Goal: Understand process/instructions: Learn how to perform a task or action

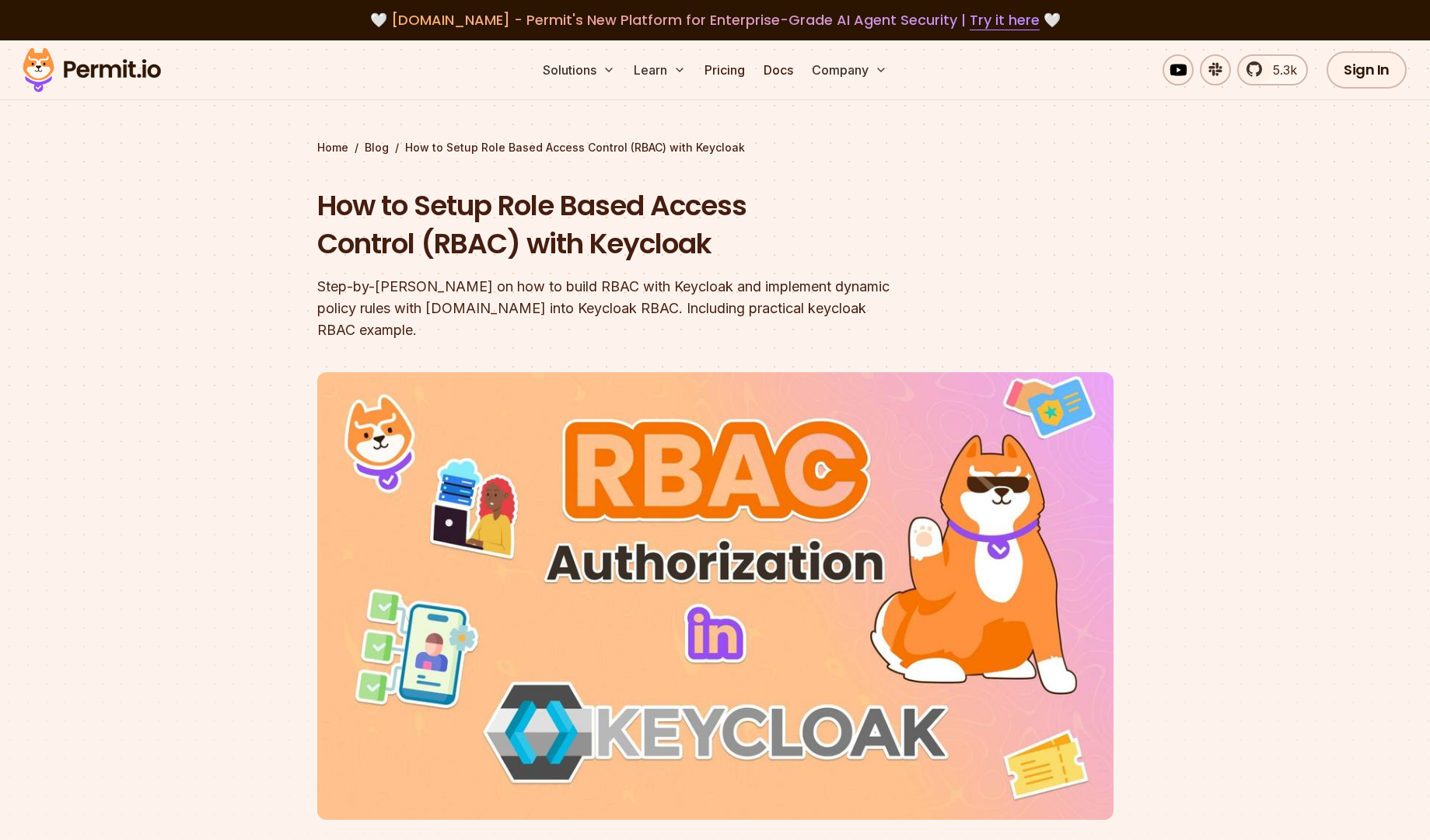
click at [691, 50] on div "Solutions Learn Pricing Docs Company 5.3k Sign In Start Now" at bounding box center [715, 70] width 1430 height 60
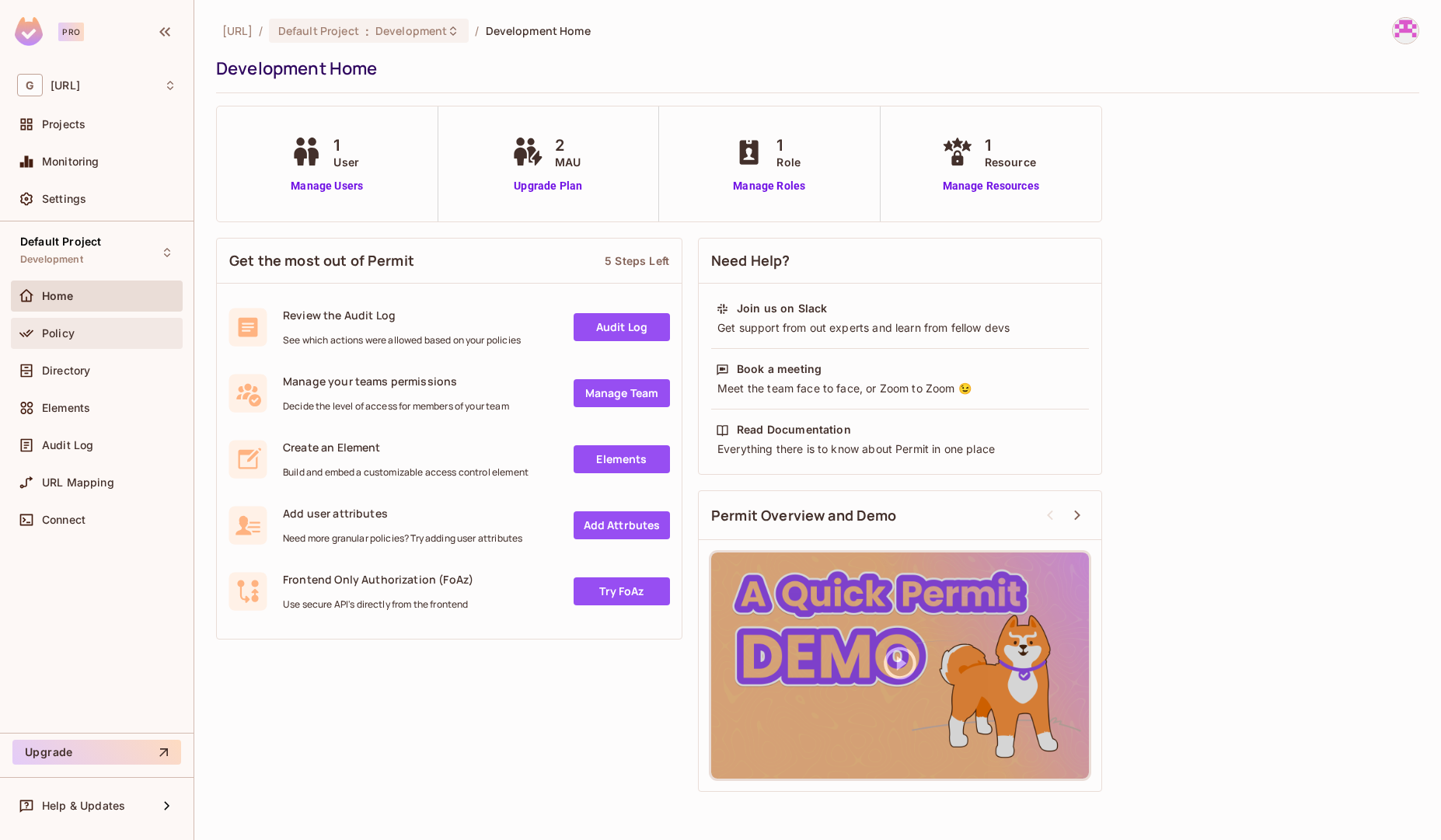
click at [47, 340] on div "Policy" at bounding box center [97, 334] width 159 height 19
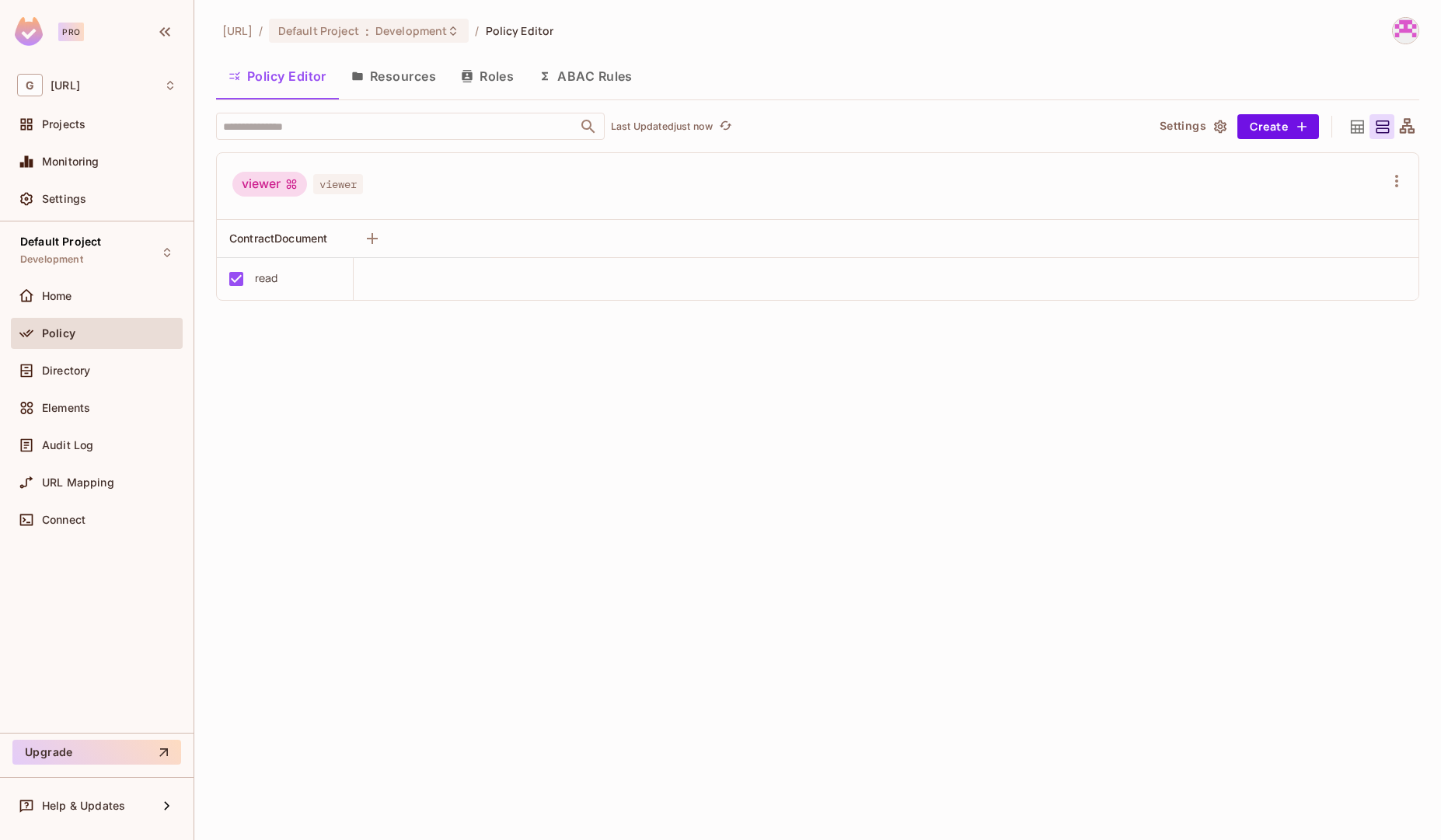
click at [409, 78] on button "Resources" at bounding box center [394, 76] width 110 height 39
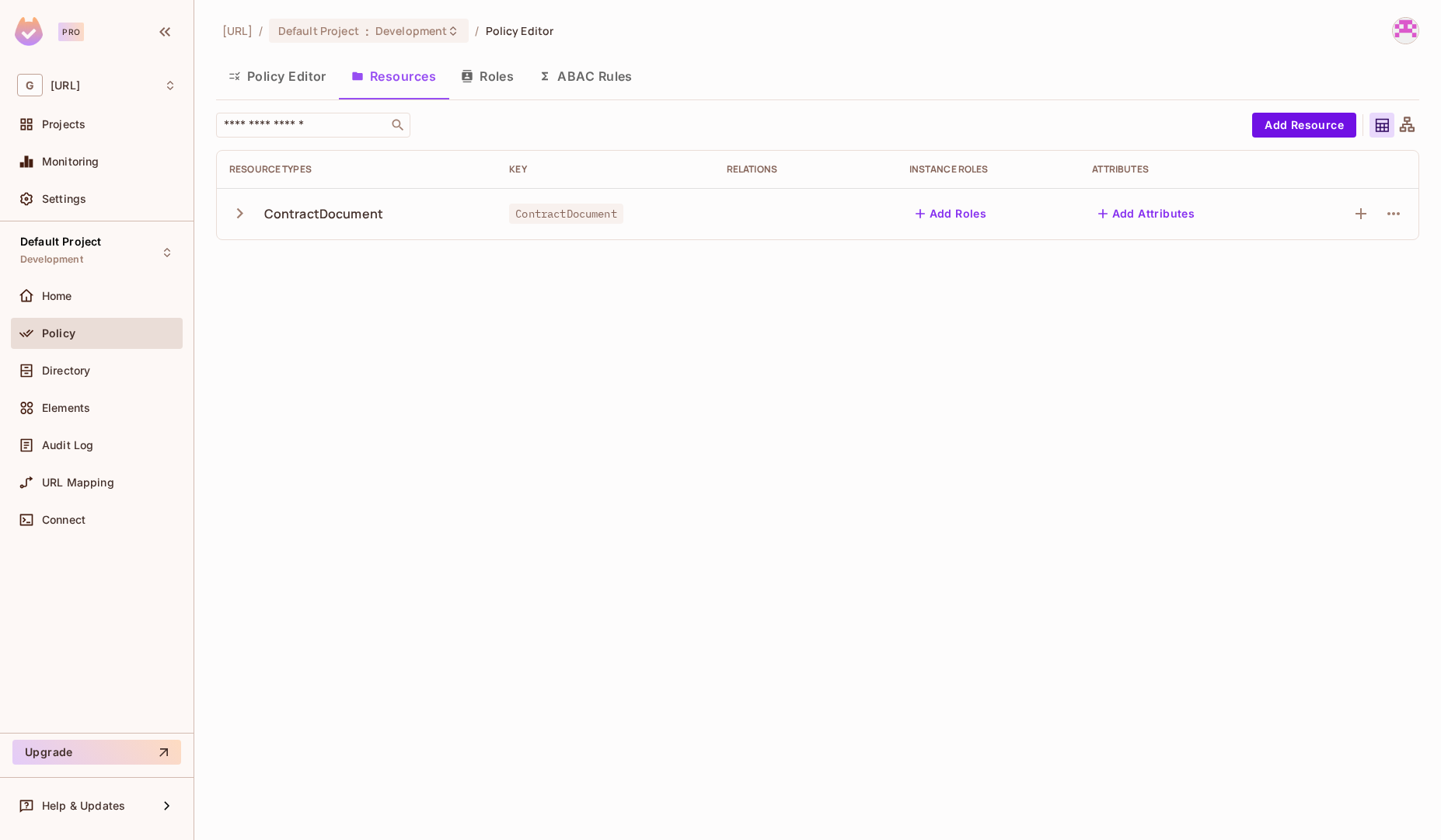
click at [488, 85] on button "Roles" at bounding box center [487, 76] width 78 height 39
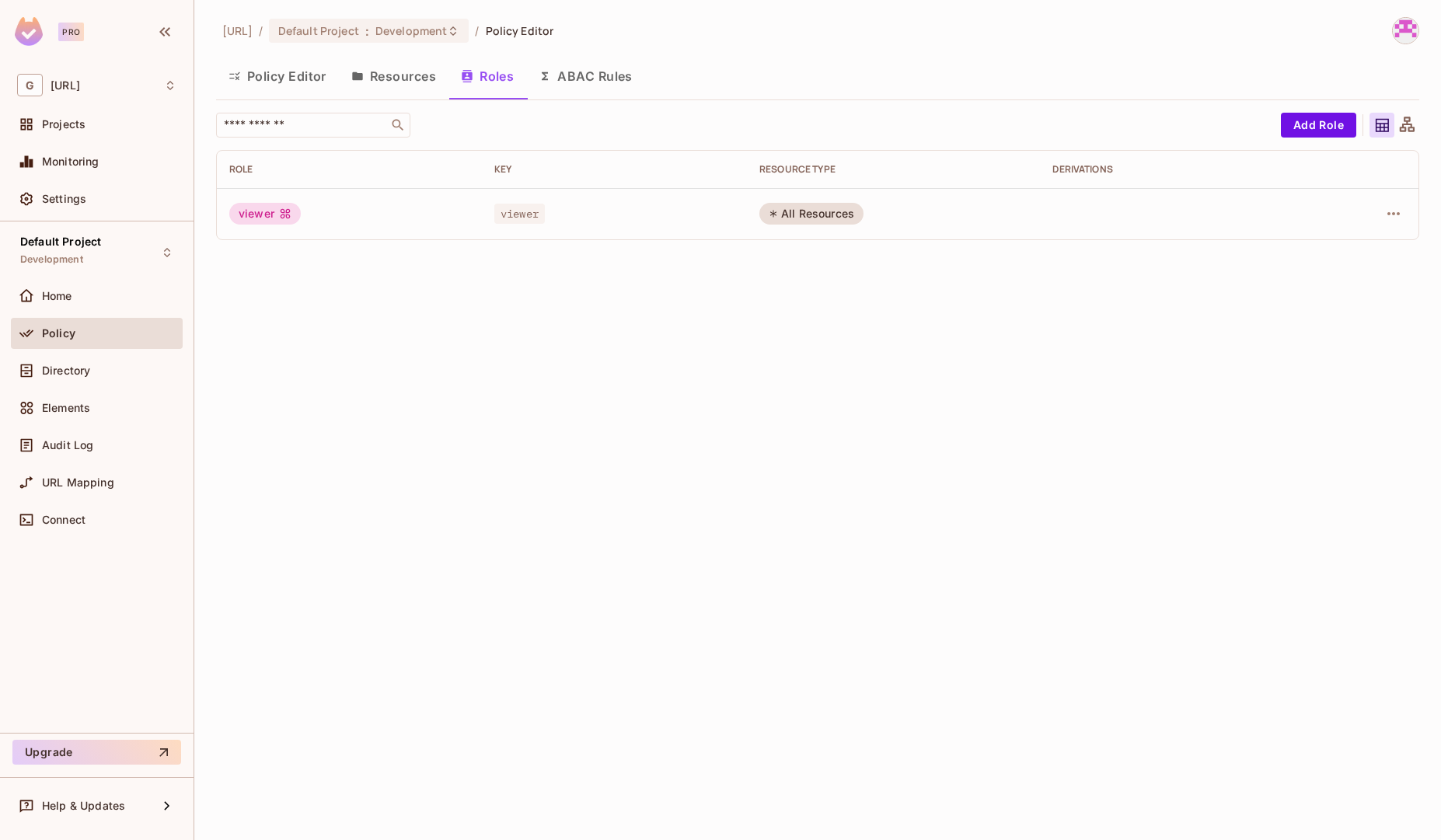
click at [263, 77] on button "Policy Editor" at bounding box center [278, 76] width 123 height 39
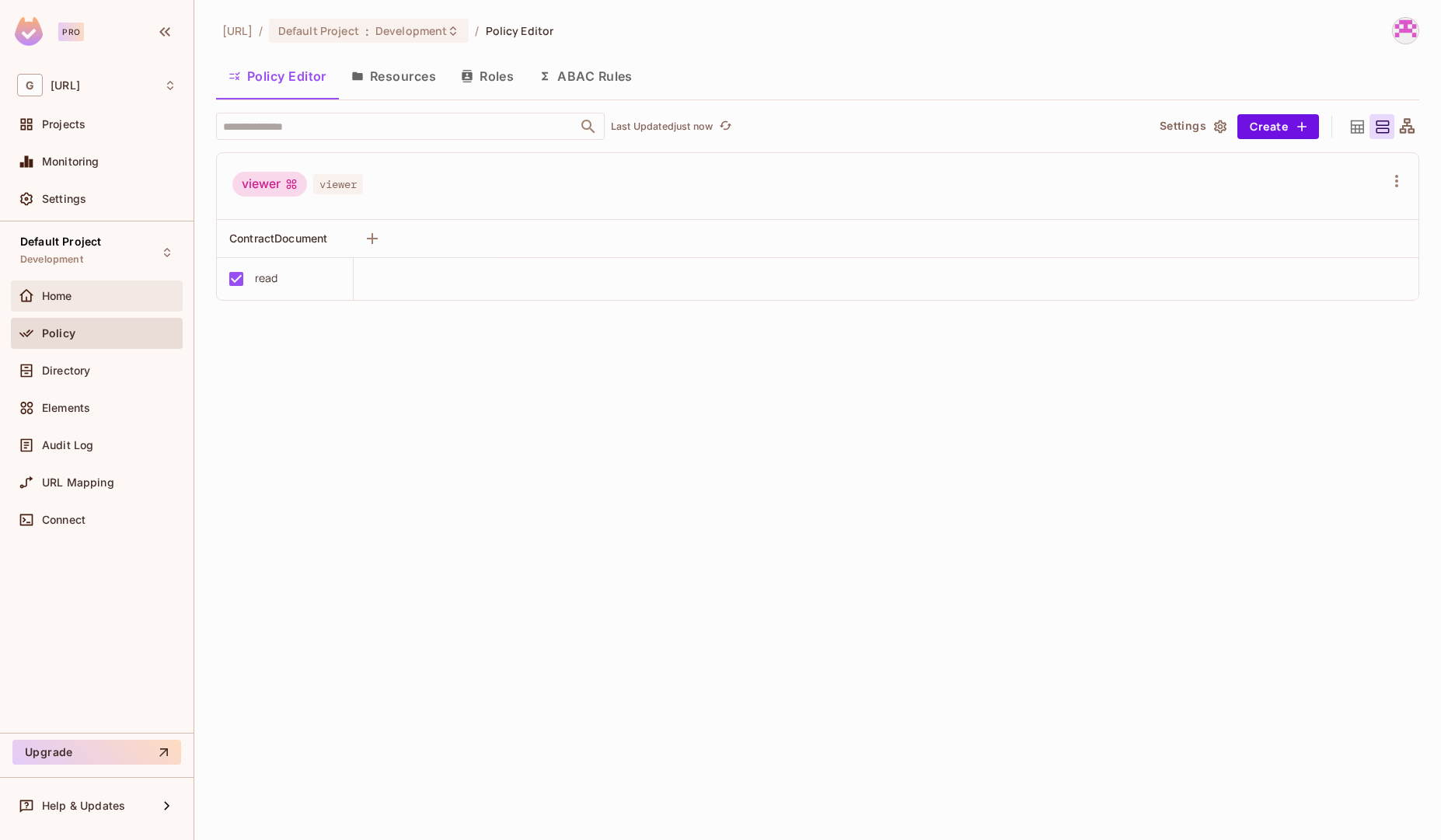
click at [73, 293] on span "Home" at bounding box center [57, 297] width 30 height 13
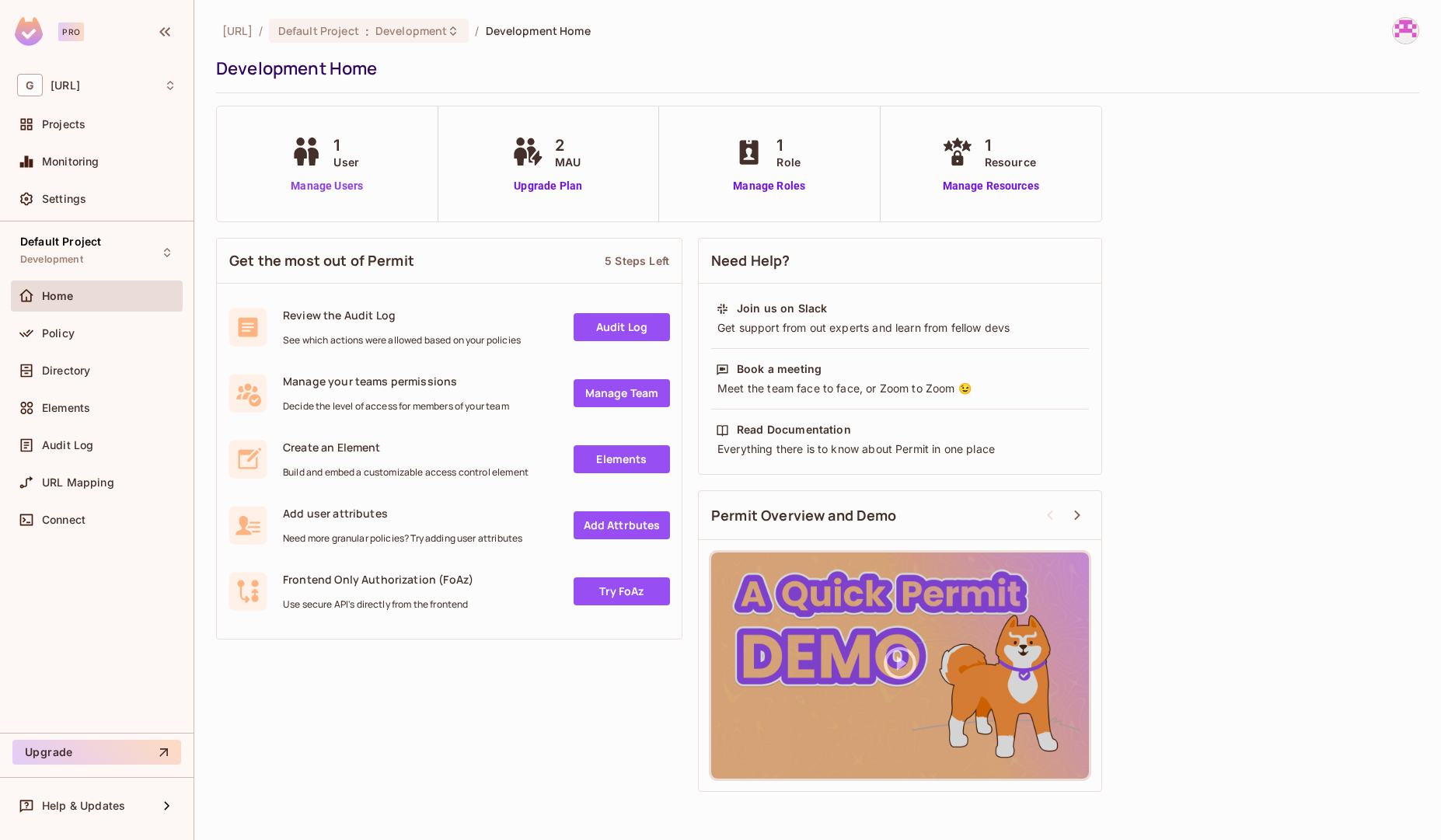
click at [334, 186] on link "Manage Users" at bounding box center [327, 186] width 80 height 17
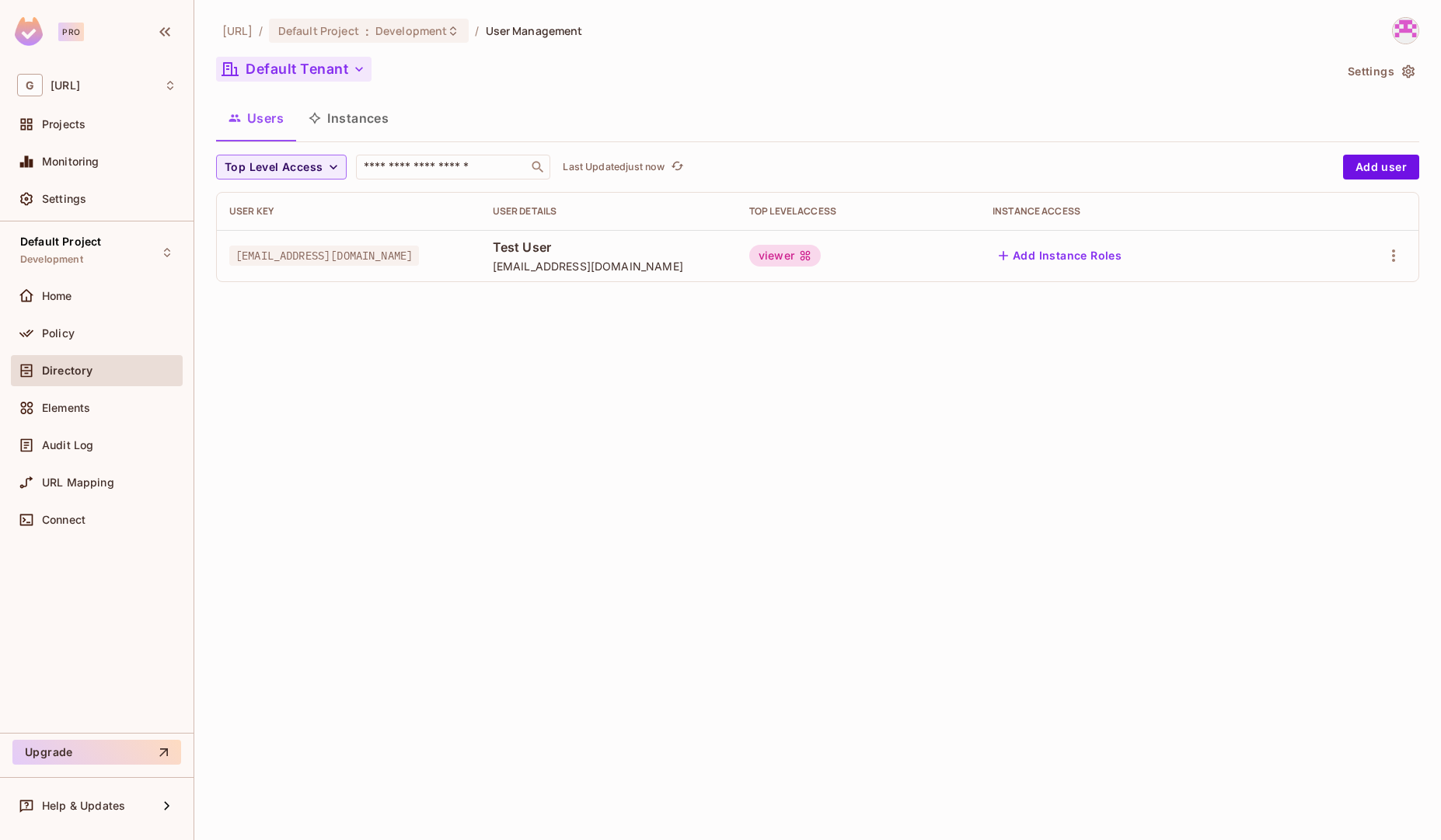
click at [357, 77] on icon "button" at bounding box center [359, 69] width 16 height 16
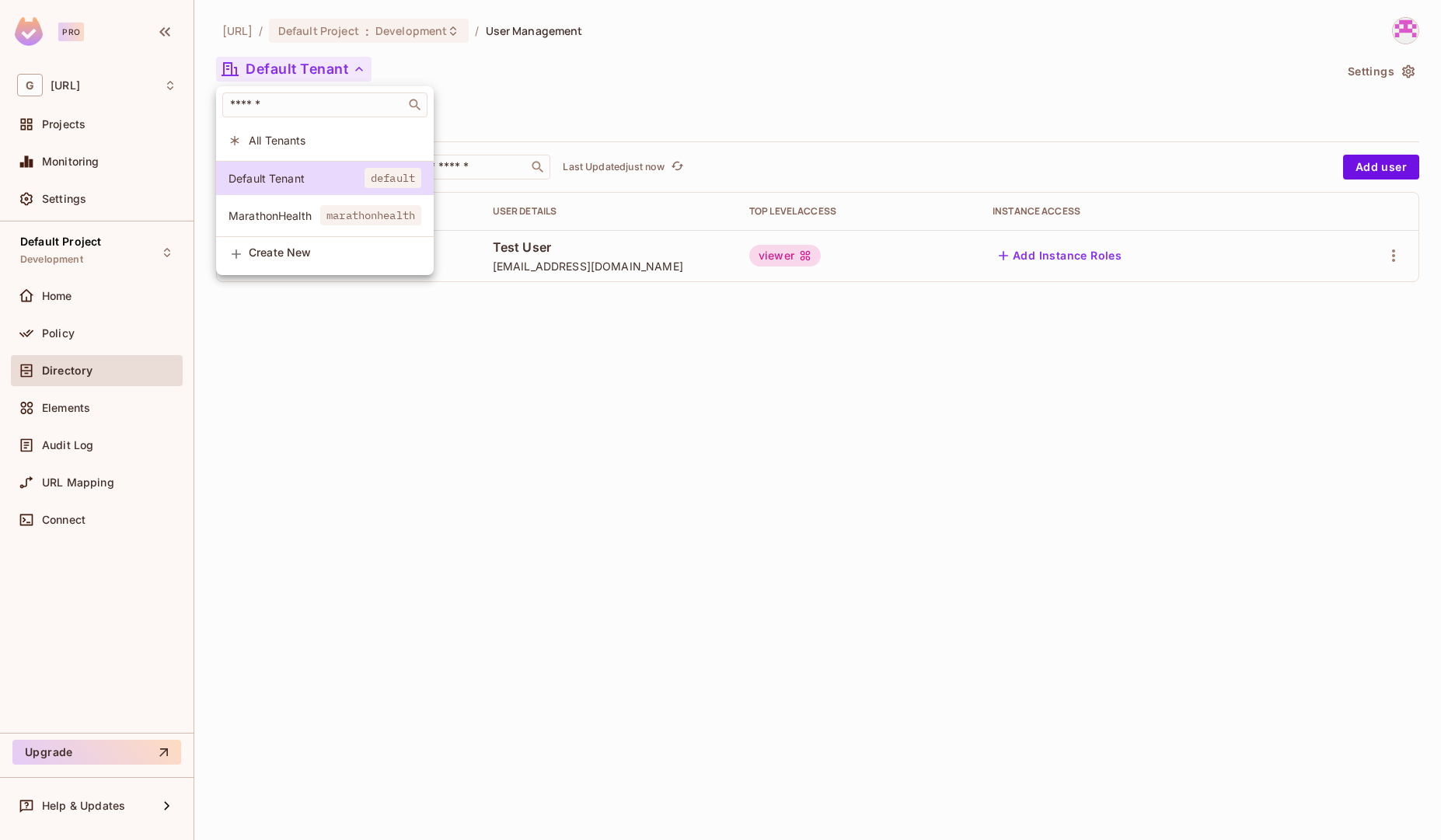
click at [558, 100] on div at bounding box center [720, 420] width 1441 height 840
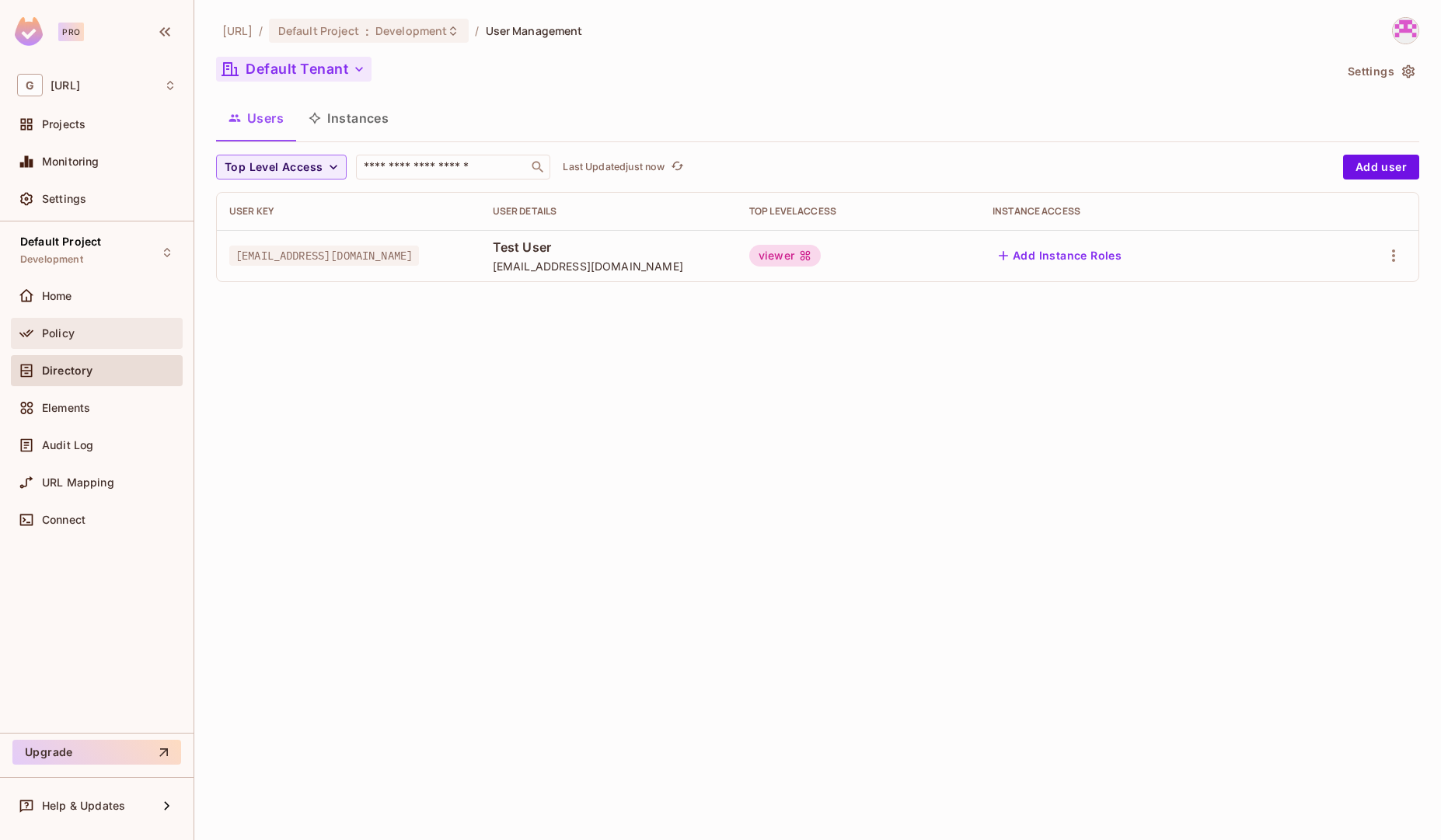
click at [105, 337] on div "Policy" at bounding box center [109, 334] width 134 height 13
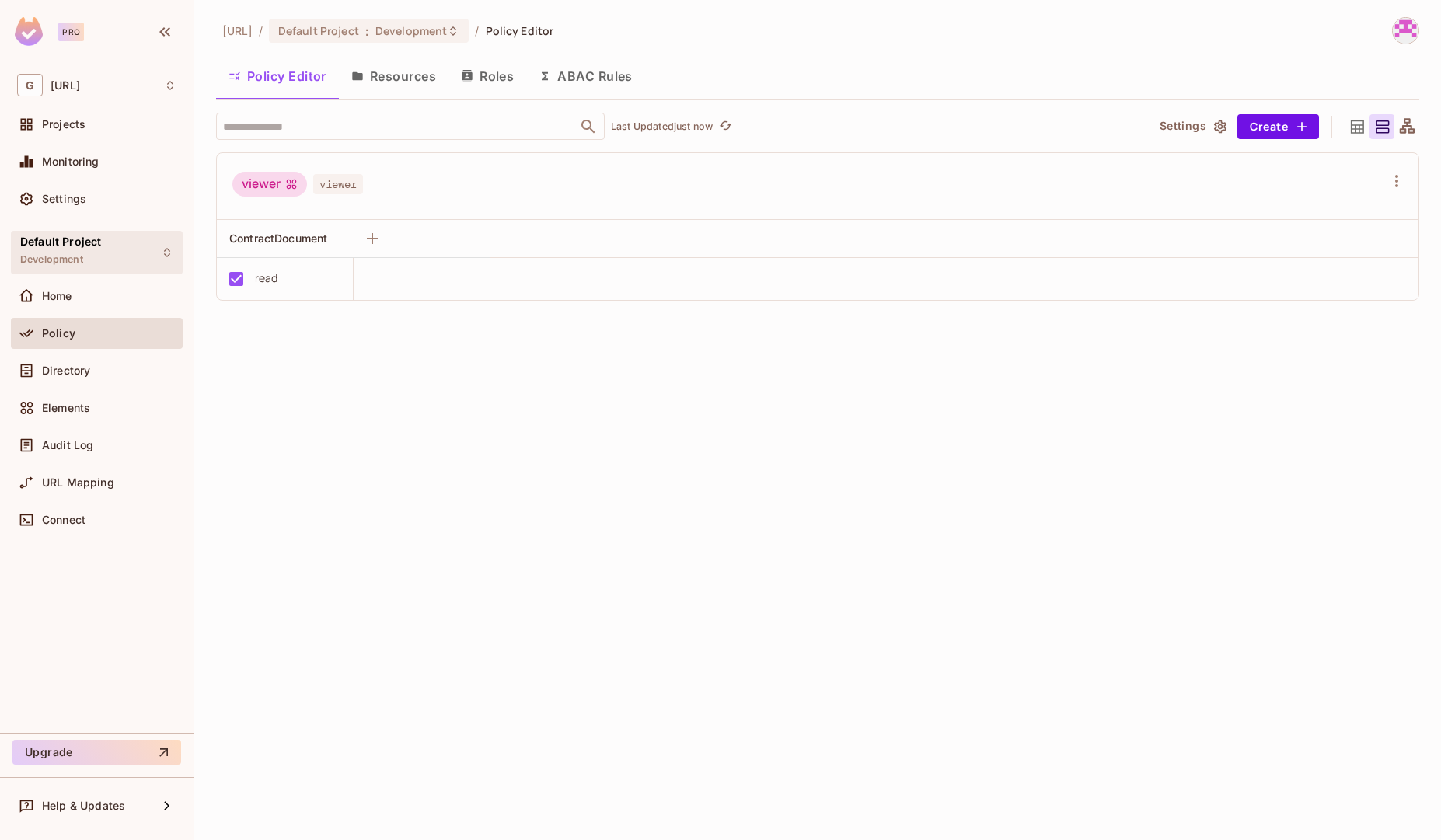
click at [96, 259] on div "Default Project Development" at bounding box center [61, 252] width 80 height 33
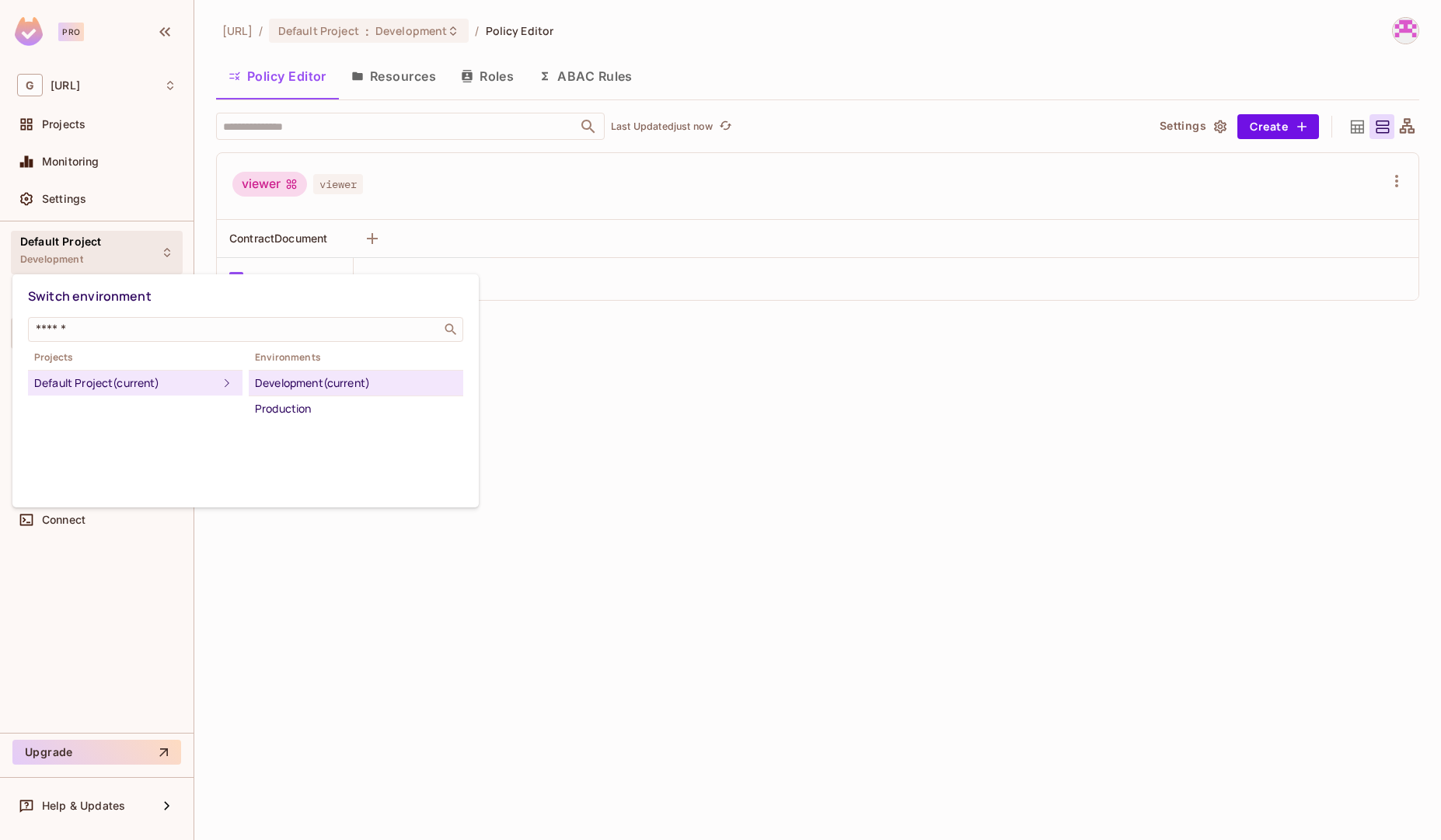
click at [96, 259] on div at bounding box center [720, 420] width 1441 height 840
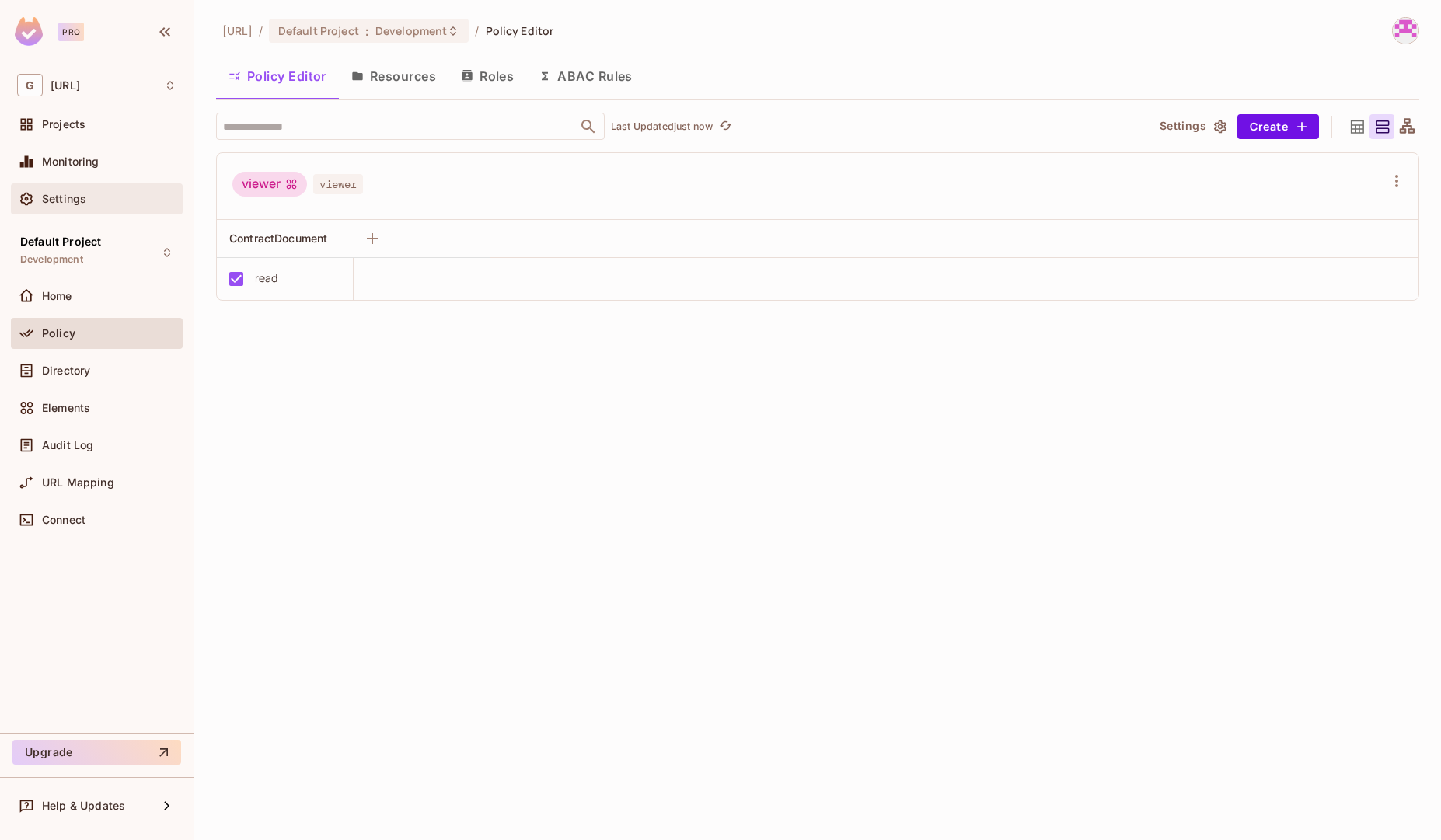
click at [67, 207] on div "Settings" at bounding box center [97, 199] width 159 height 19
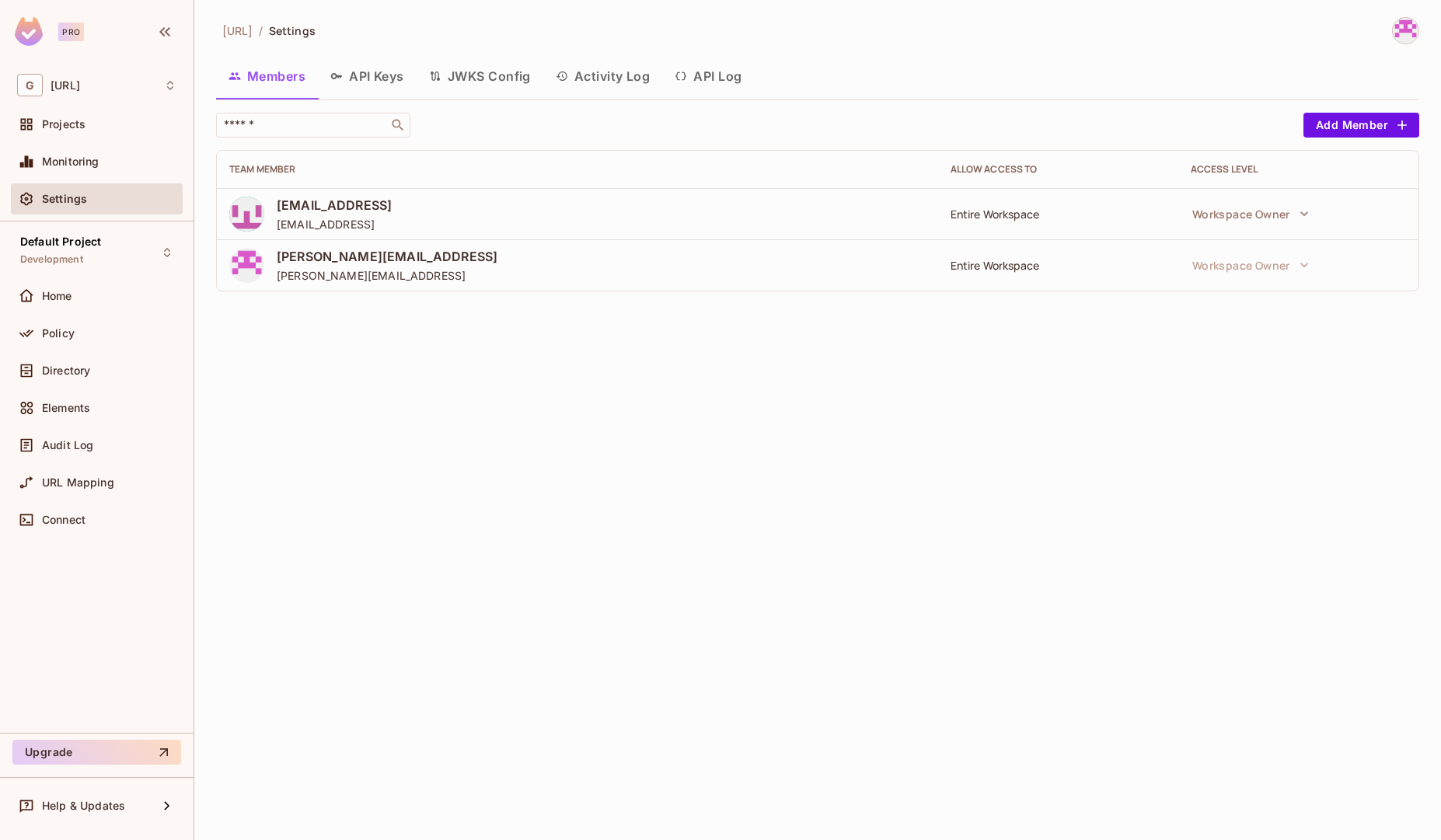
click at [383, 80] on button "API Keys" at bounding box center [367, 76] width 99 height 39
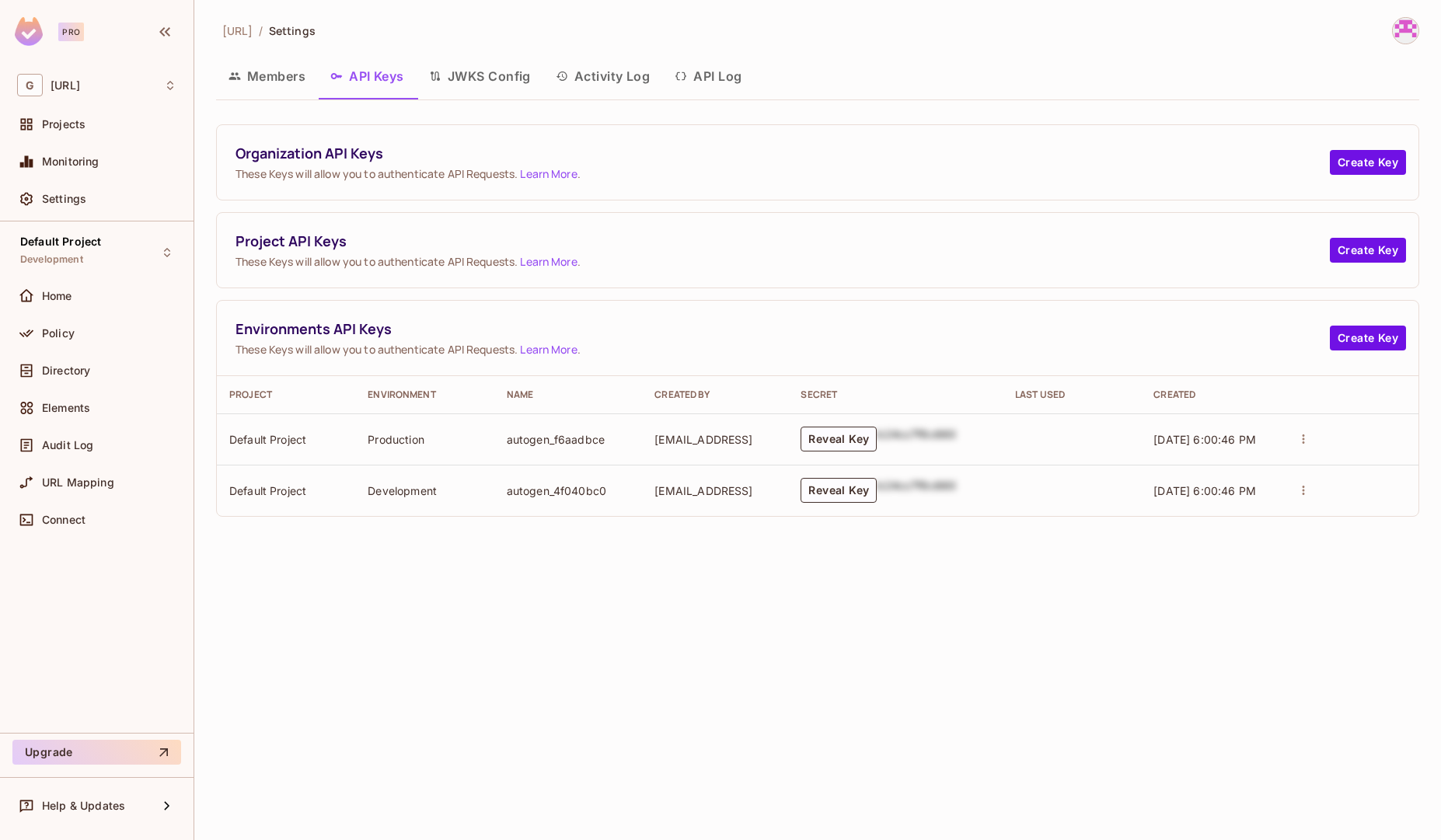
click at [1410, 38] on img at bounding box center [1406, 31] width 26 height 26
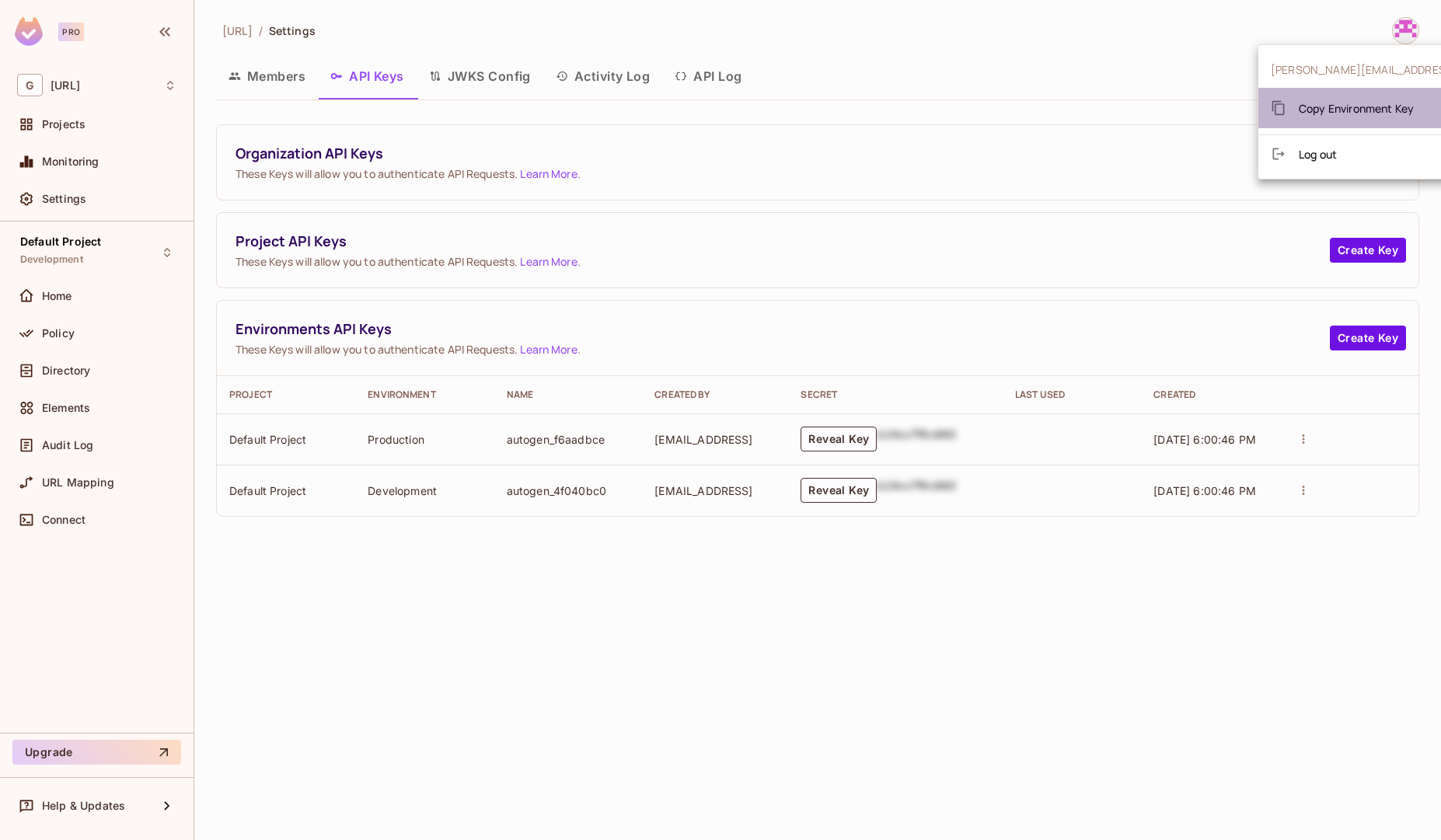
click at [1361, 109] on span "Copy Environment Key" at bounding box center [1357, 108] width 115 height 15
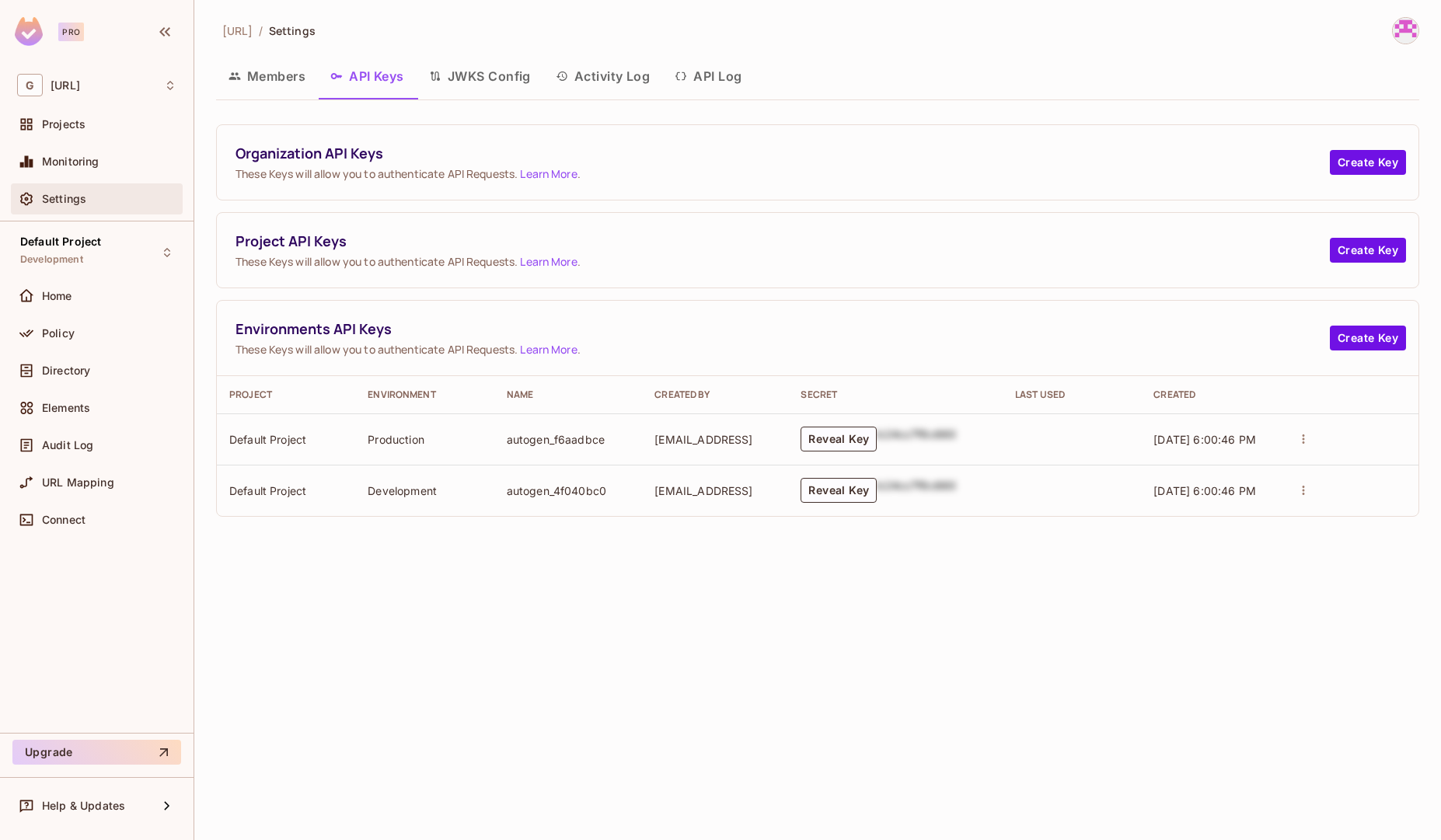
click at [88, 204] on div "Settings" at bounding box center [109, 199] width 134 height 13
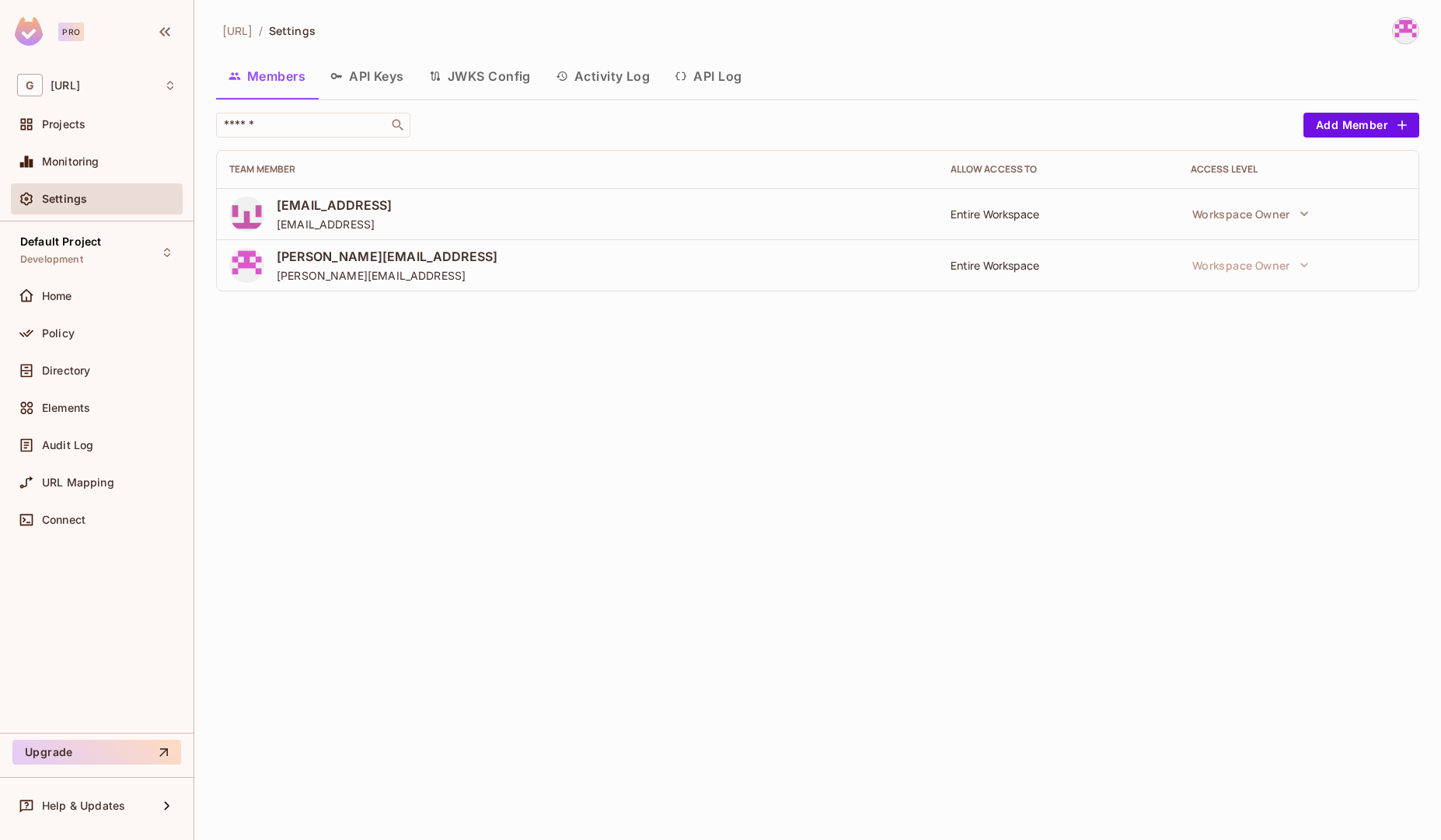
click at [375, 84] on button "API Keys" at bounding box center [367, 76] width 99 height 39
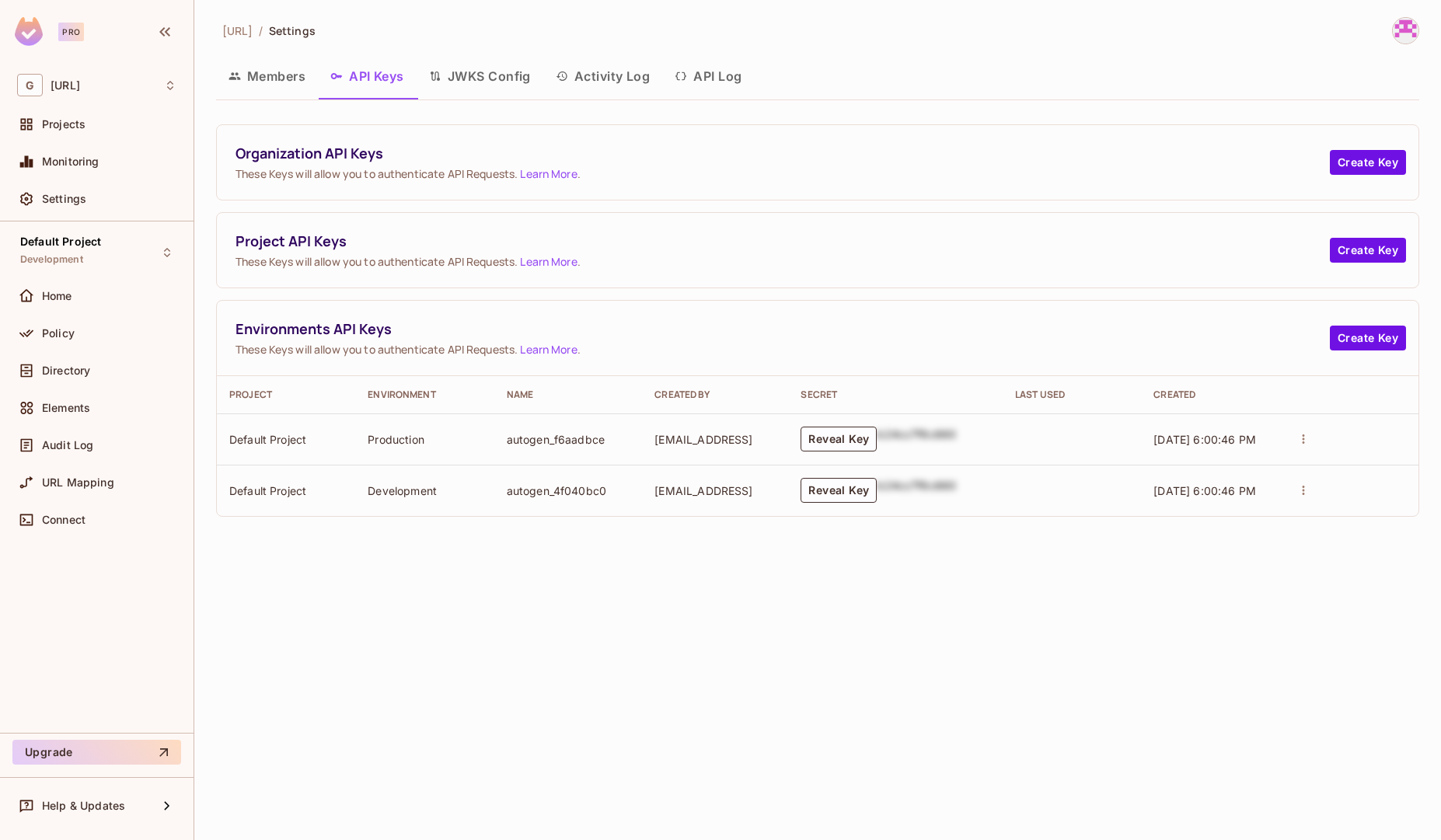
click at [716, 84] on button "API Log" at bounding box center [708, 76] width 91 height 39
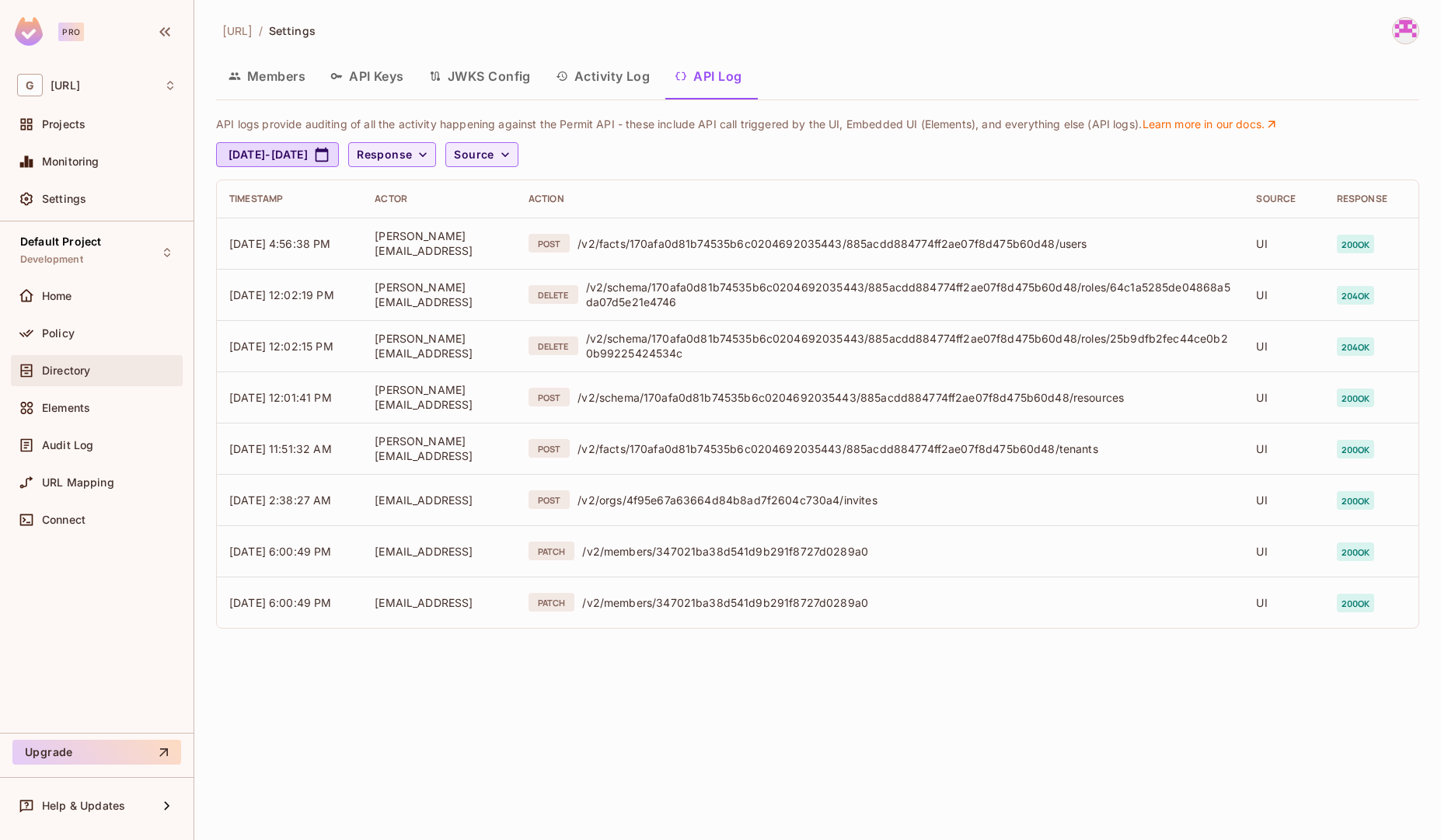
click at [102, 386] on div "Directory" at bounding box center [97, 370] width 172 height 31
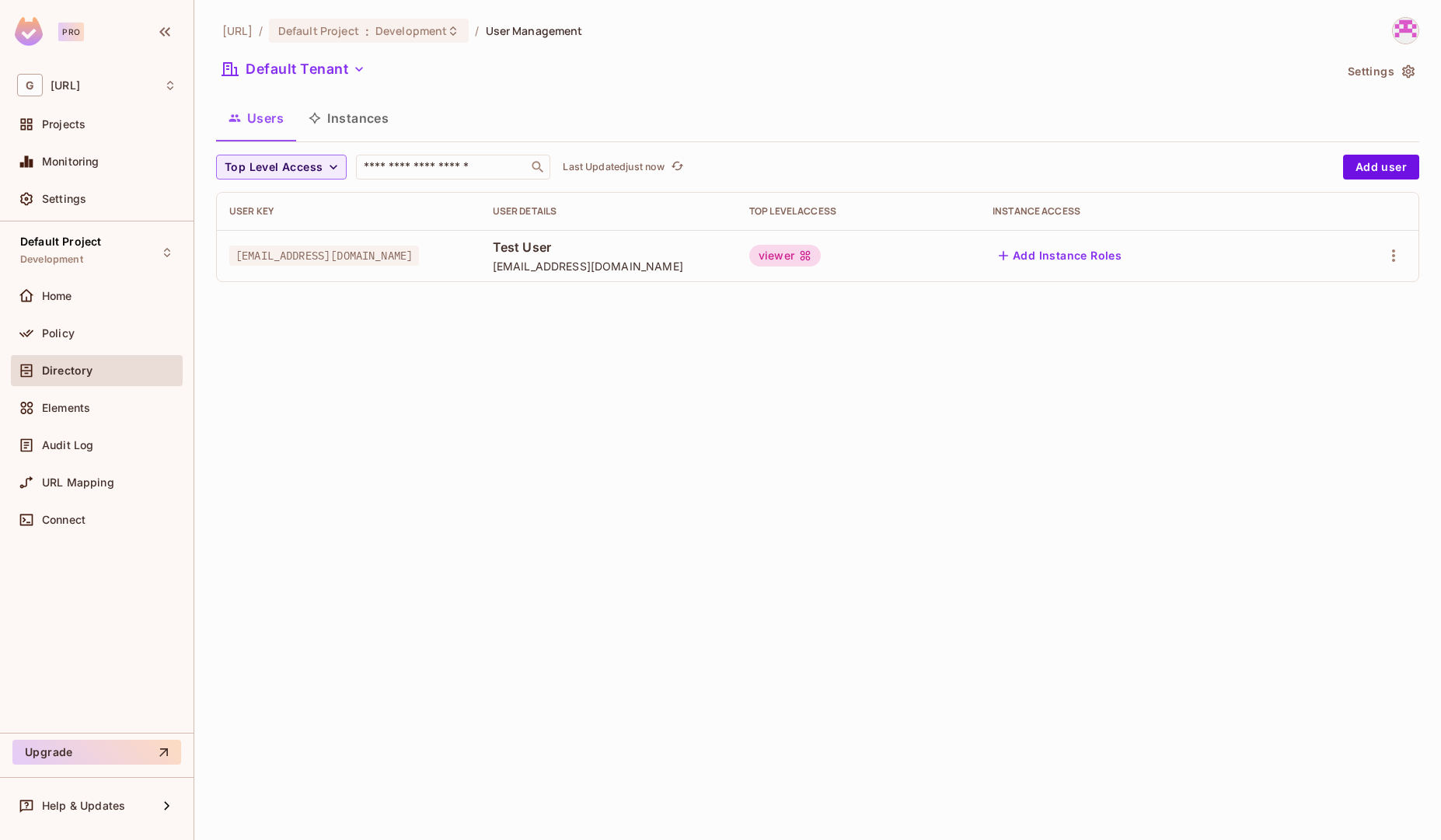
click at [1084, 260] on button "Add Instance Roles" at bounding box center [1059, 256] width 135 height 25
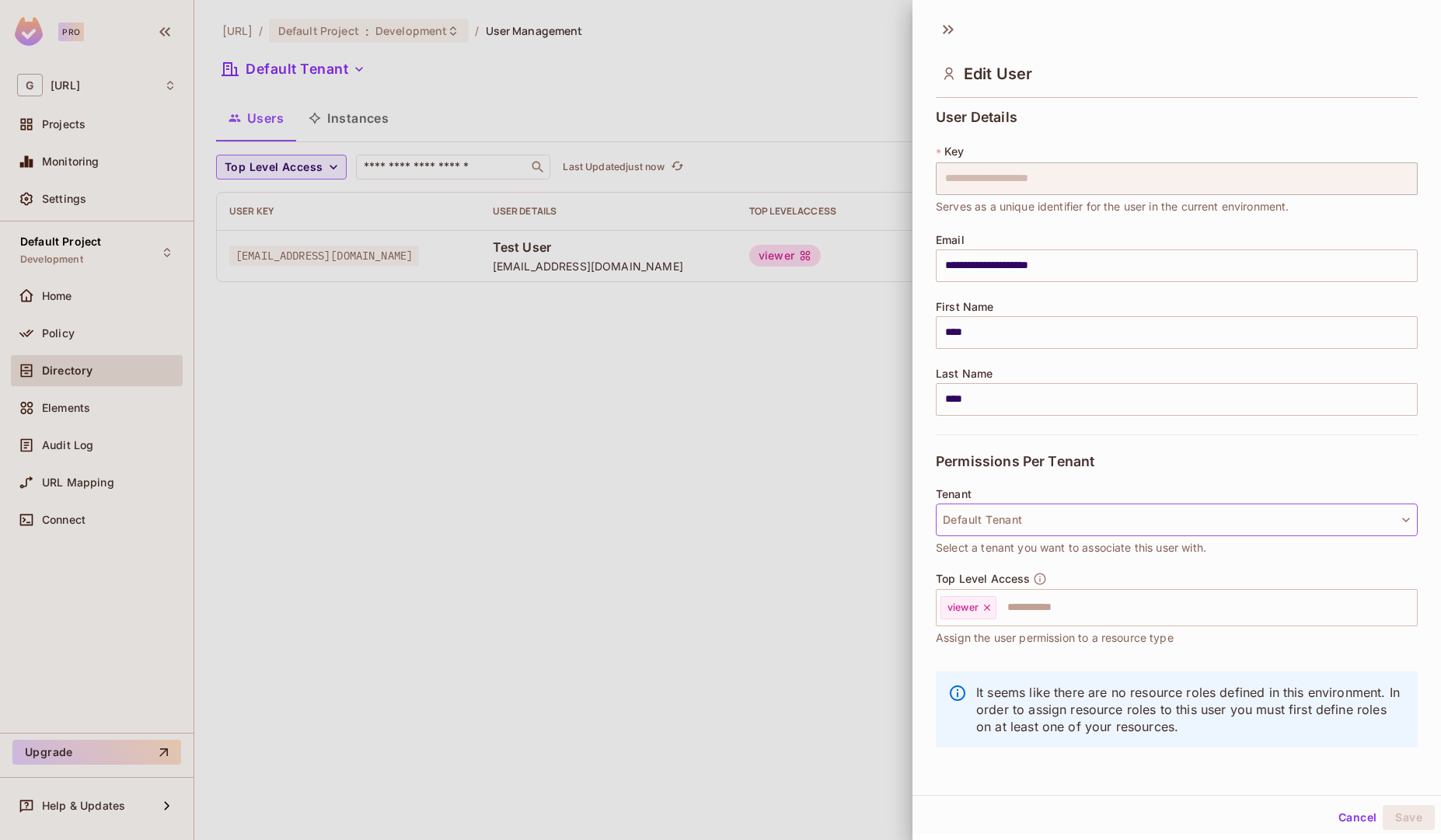
scroll to position [2, 0]
click at [1340, 821] on button "Cancel" at bounding box center [1357, 816] width 50 height 25
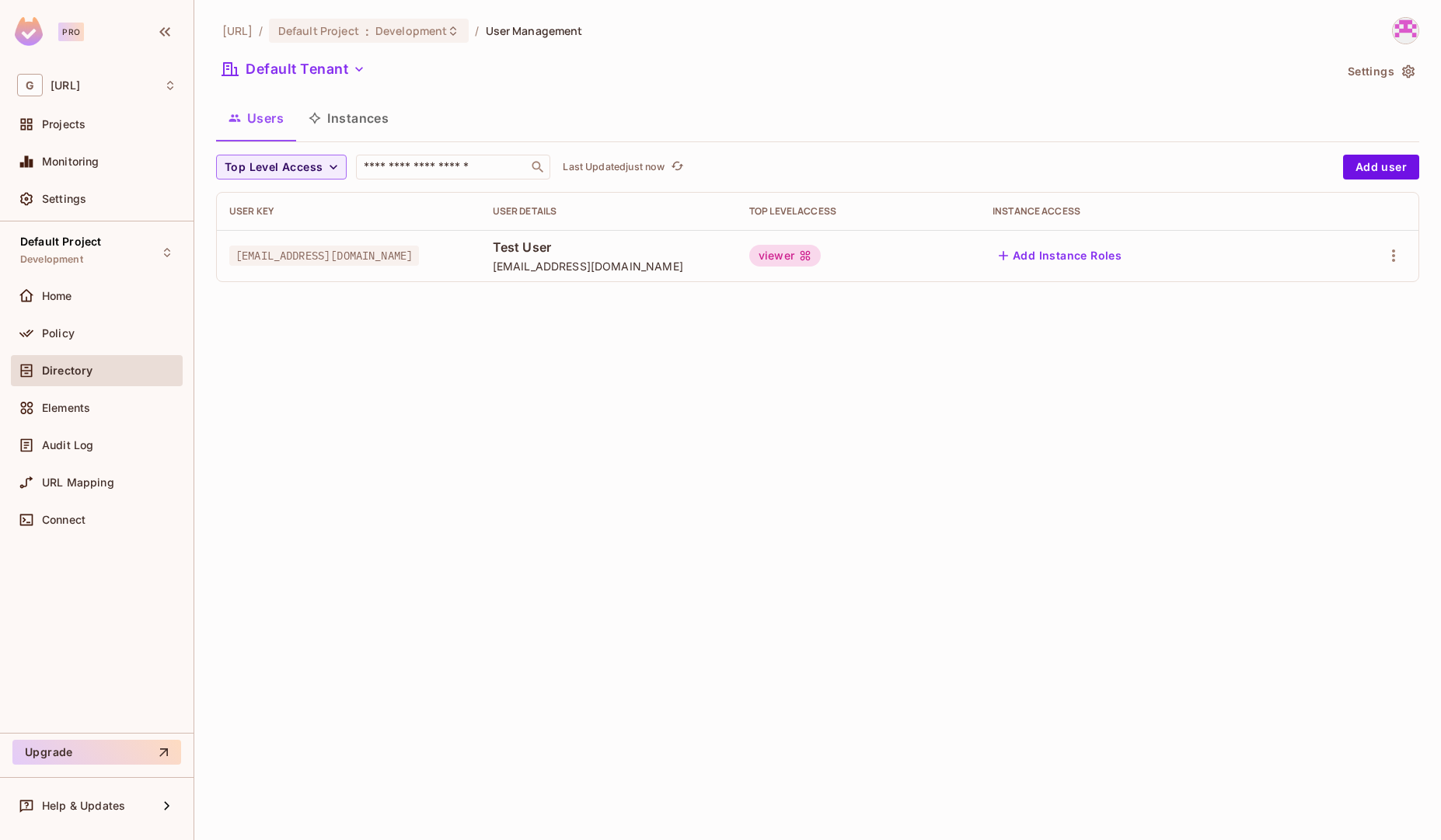
click at [361, 124] on button "Instances" at bounding box center [348, 118] width 105 height 39
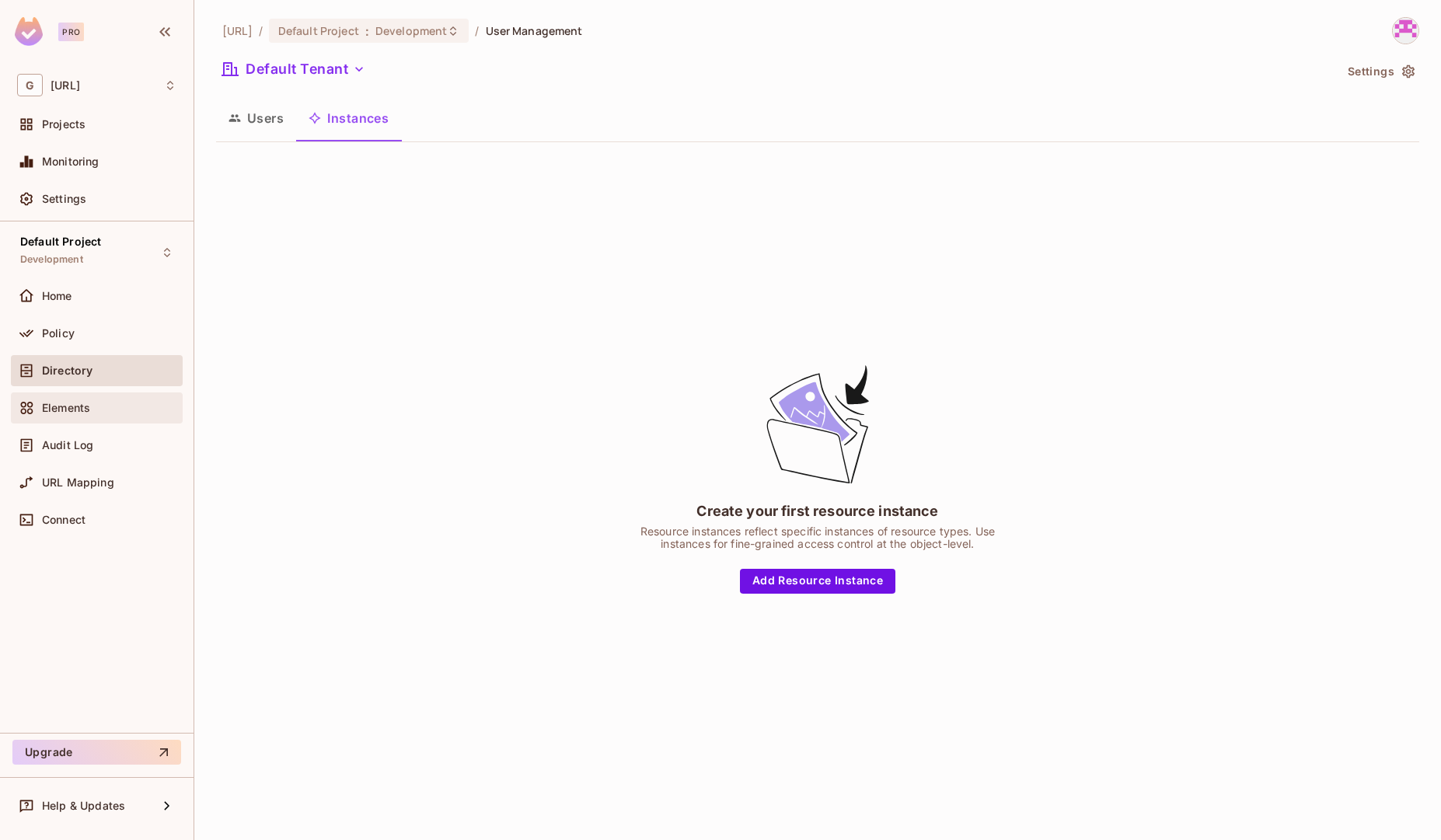
click at [96, 409] on div "Elements" at bounding box center [109, 408] width 134 height 13
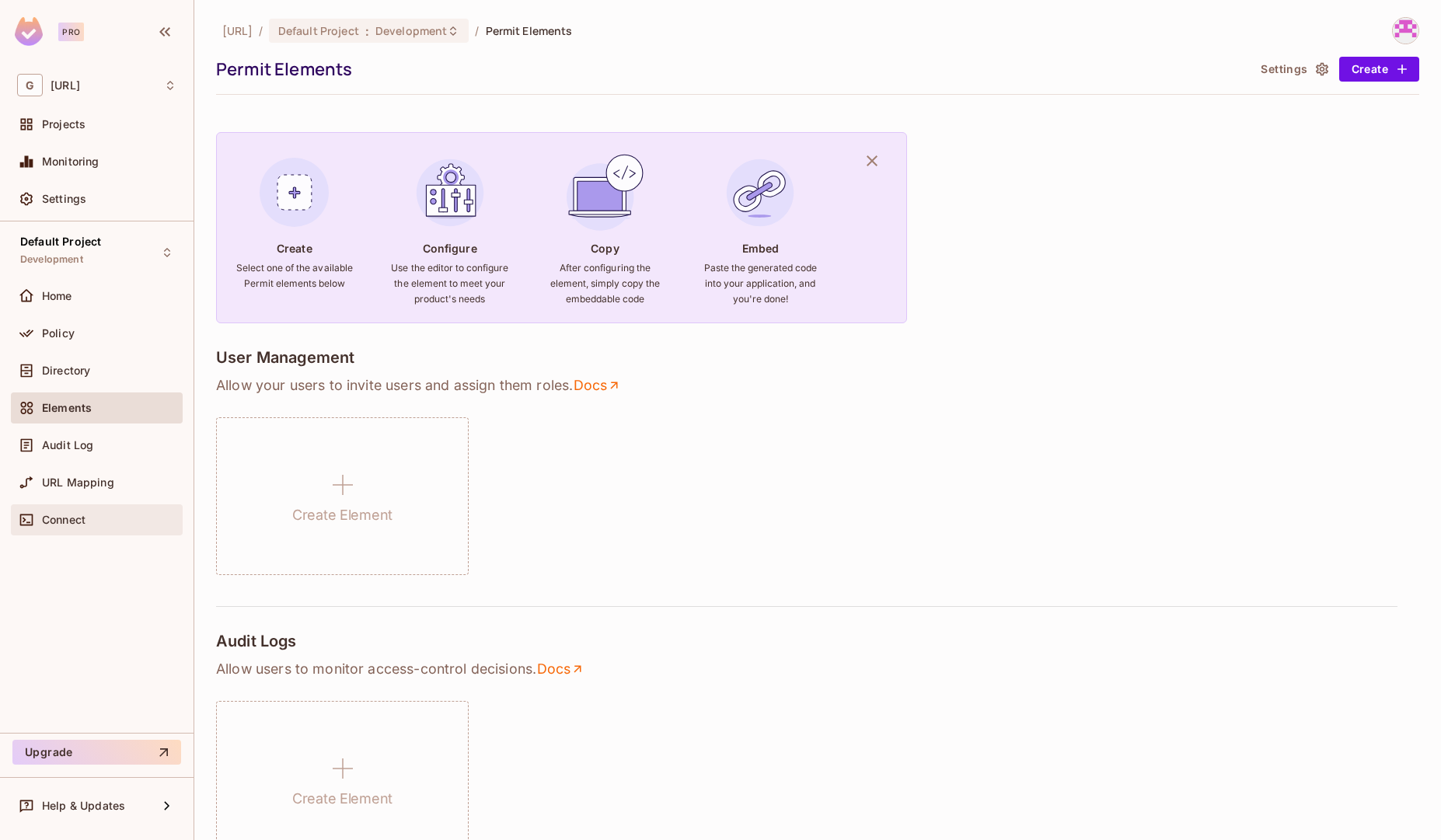
click at [84, 517] on span "Connect" at bounding box center [63, 520] width 43 height 13
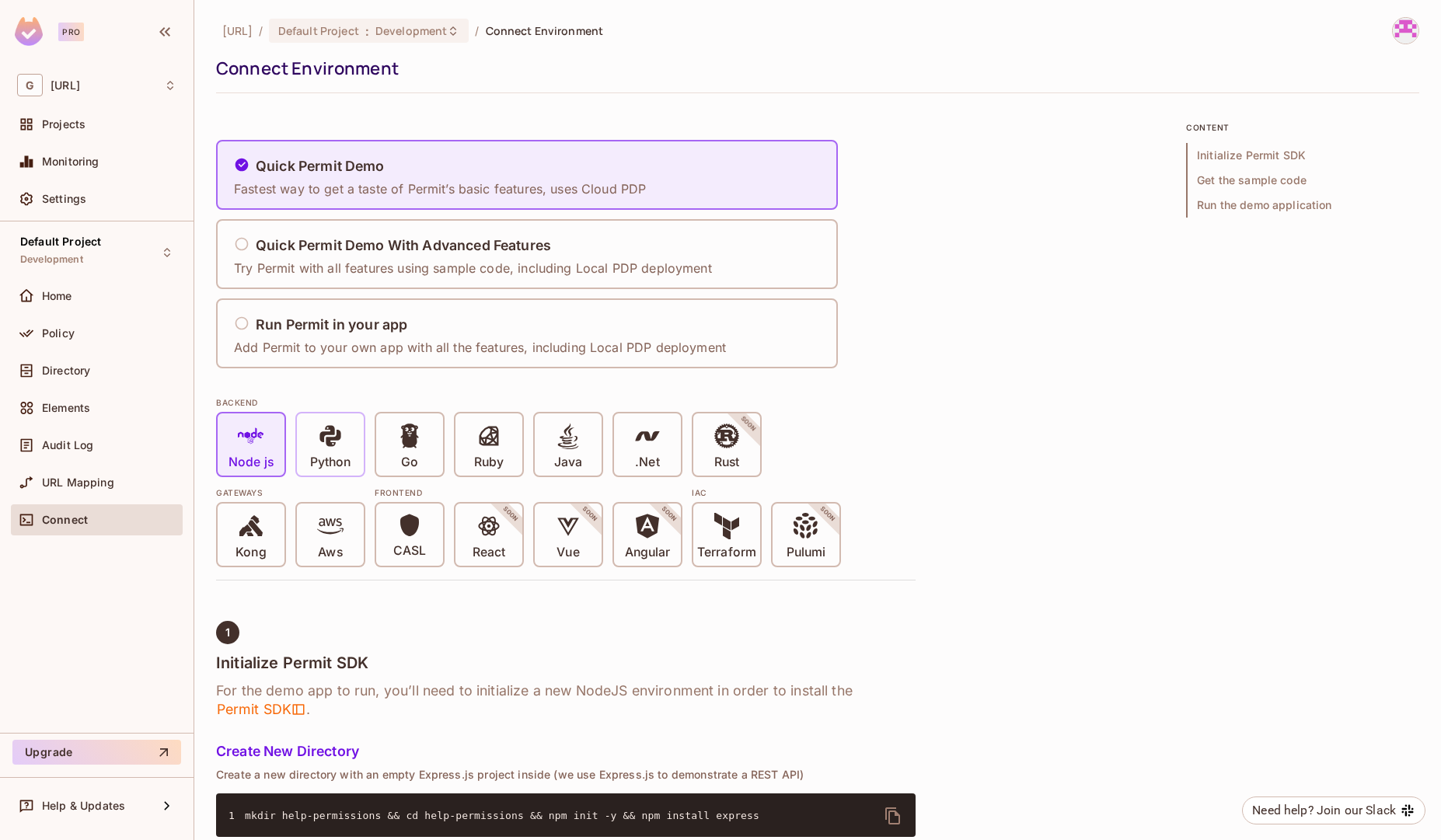
click at [345, 438] on span "Python" at bounding box center [330, 446] width 40 height 47
click at [338, 455] on p "Python" at bounding box center [330, 462] width 40 height 16
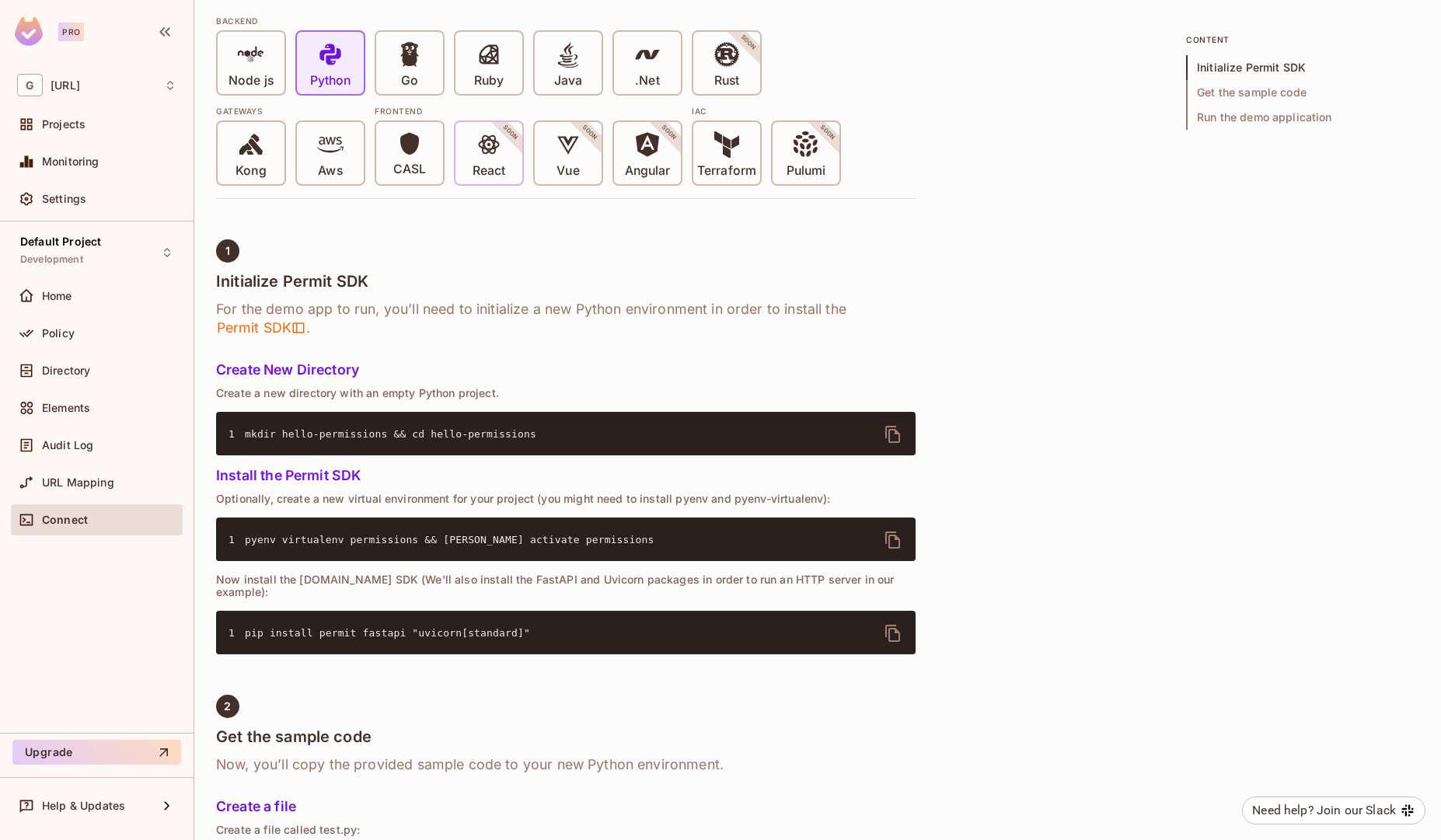
scroll to position [368, 0]
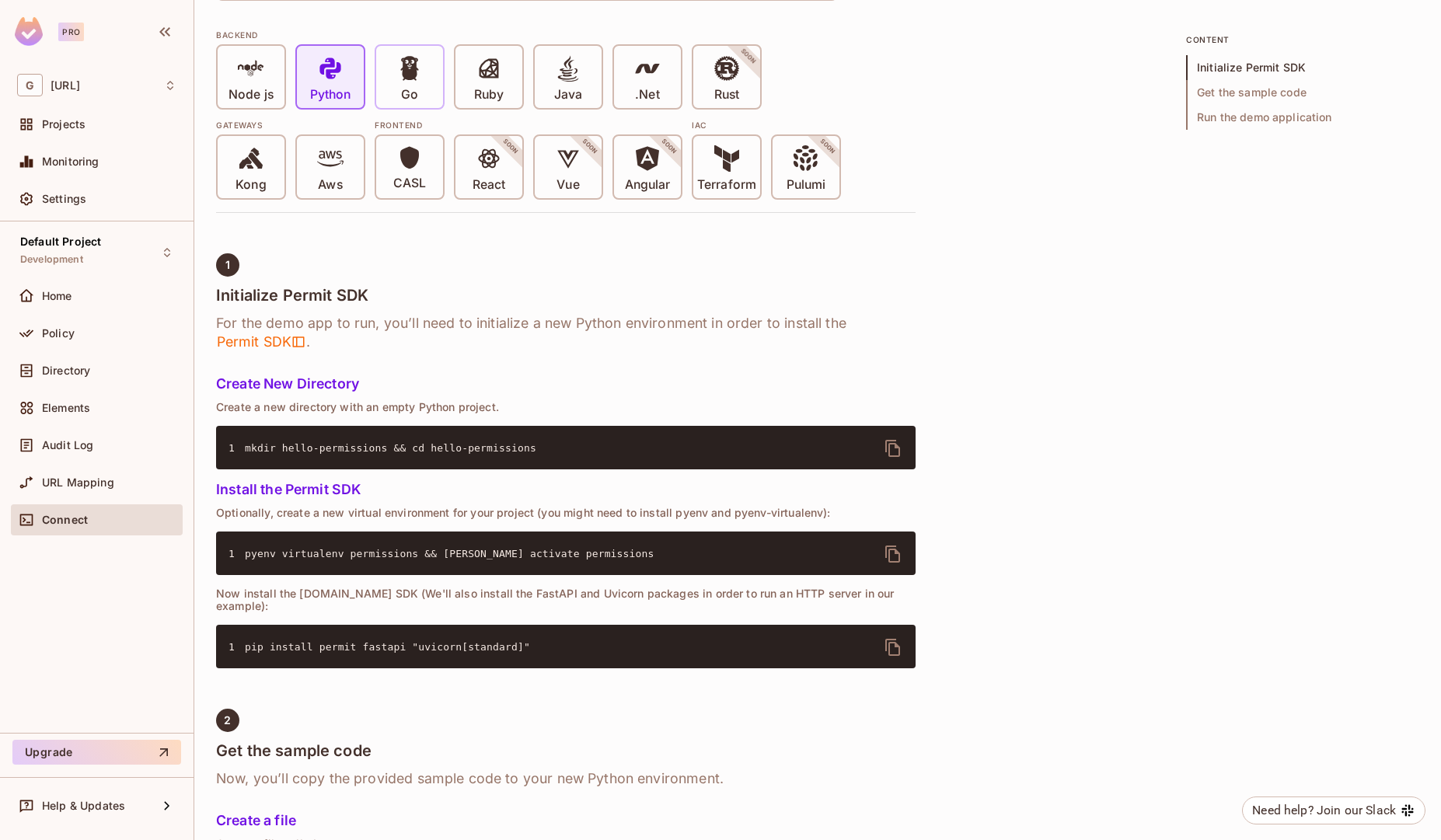
click at [412, 99] on p "Go" at bounding box center [409, 95] width 17 height 16
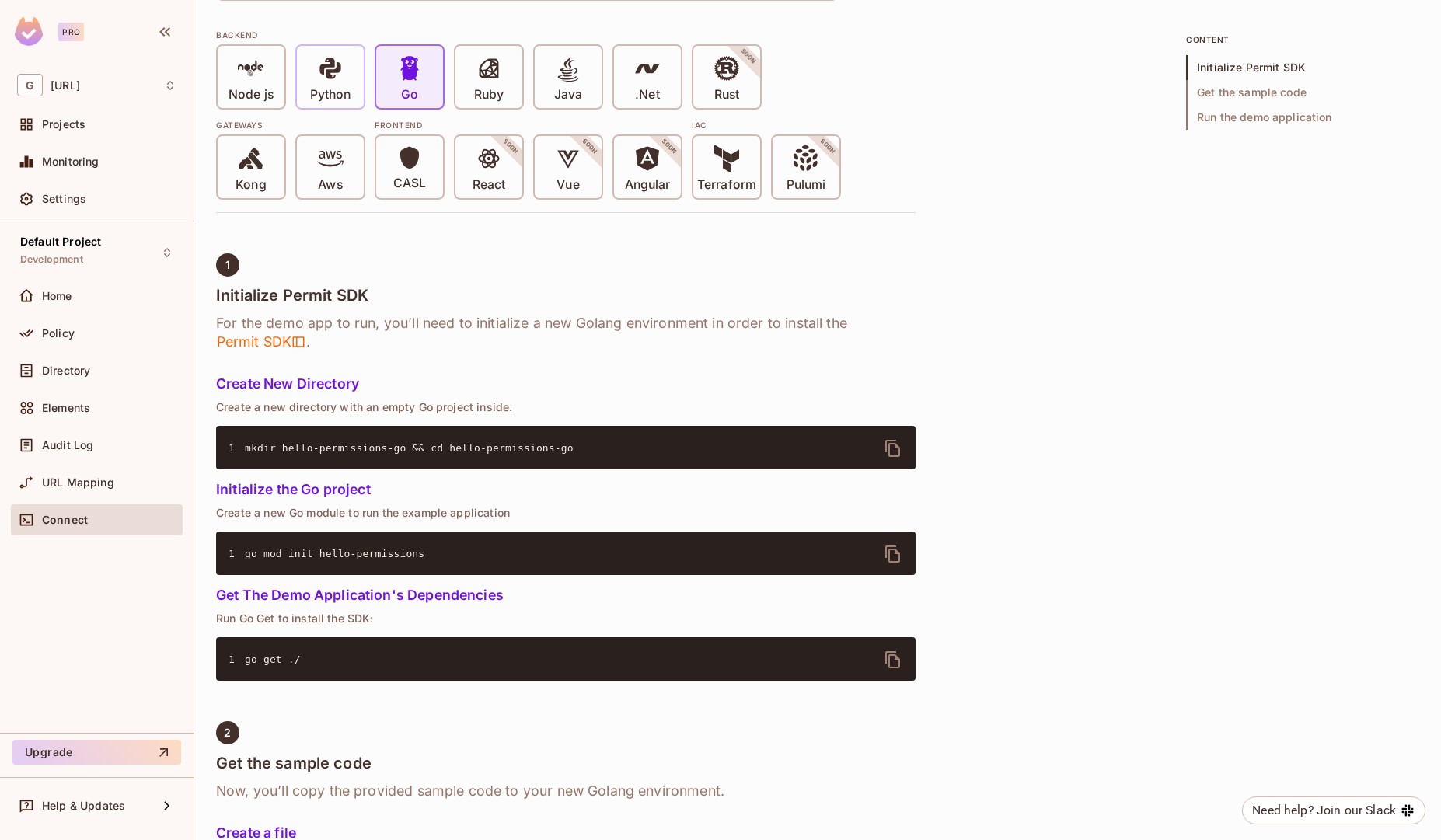
click at [347, 87] on p "Python" at bounding box center [330, 95] width 40 height 16
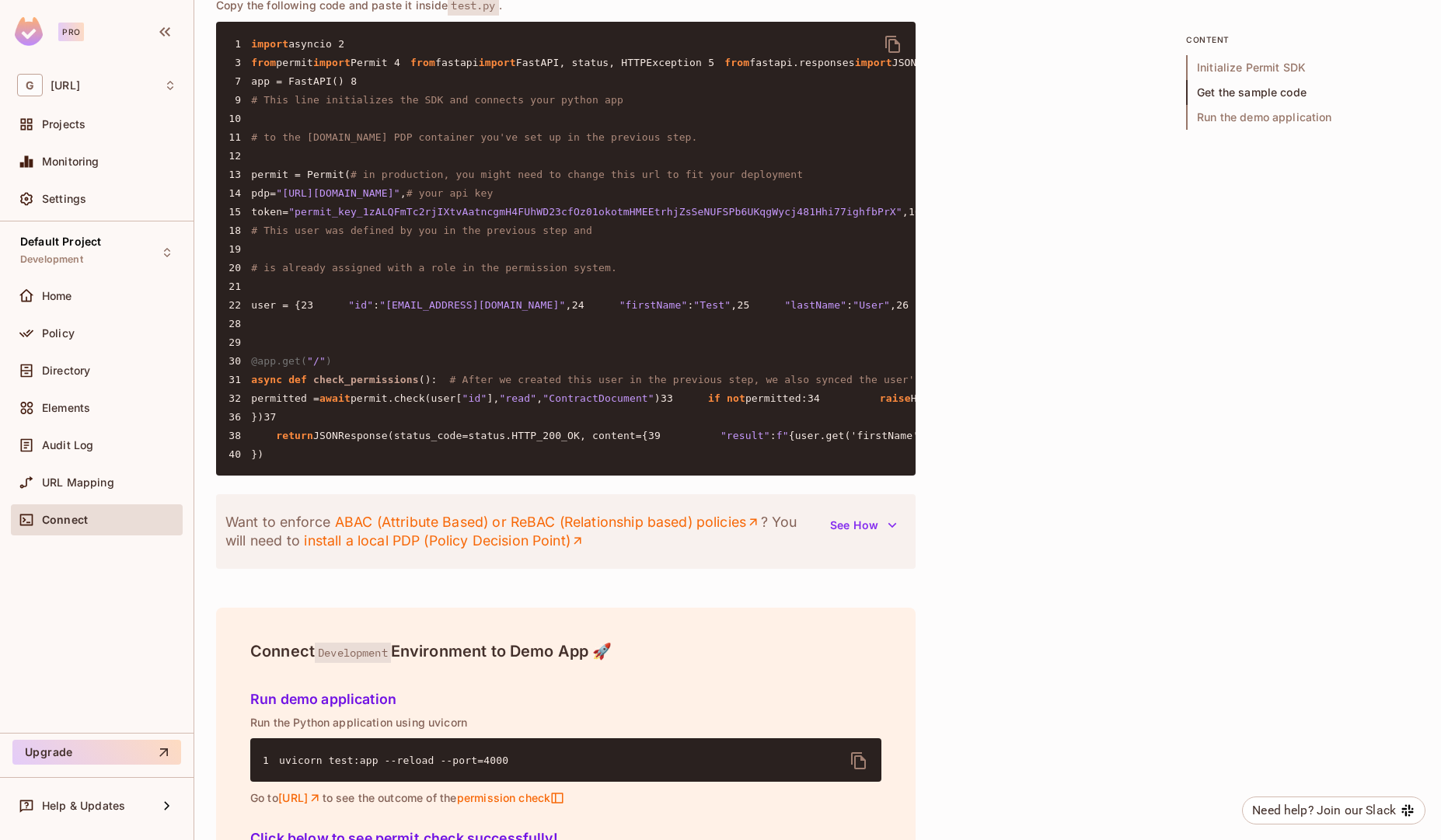
scroll to position [1318, 0]
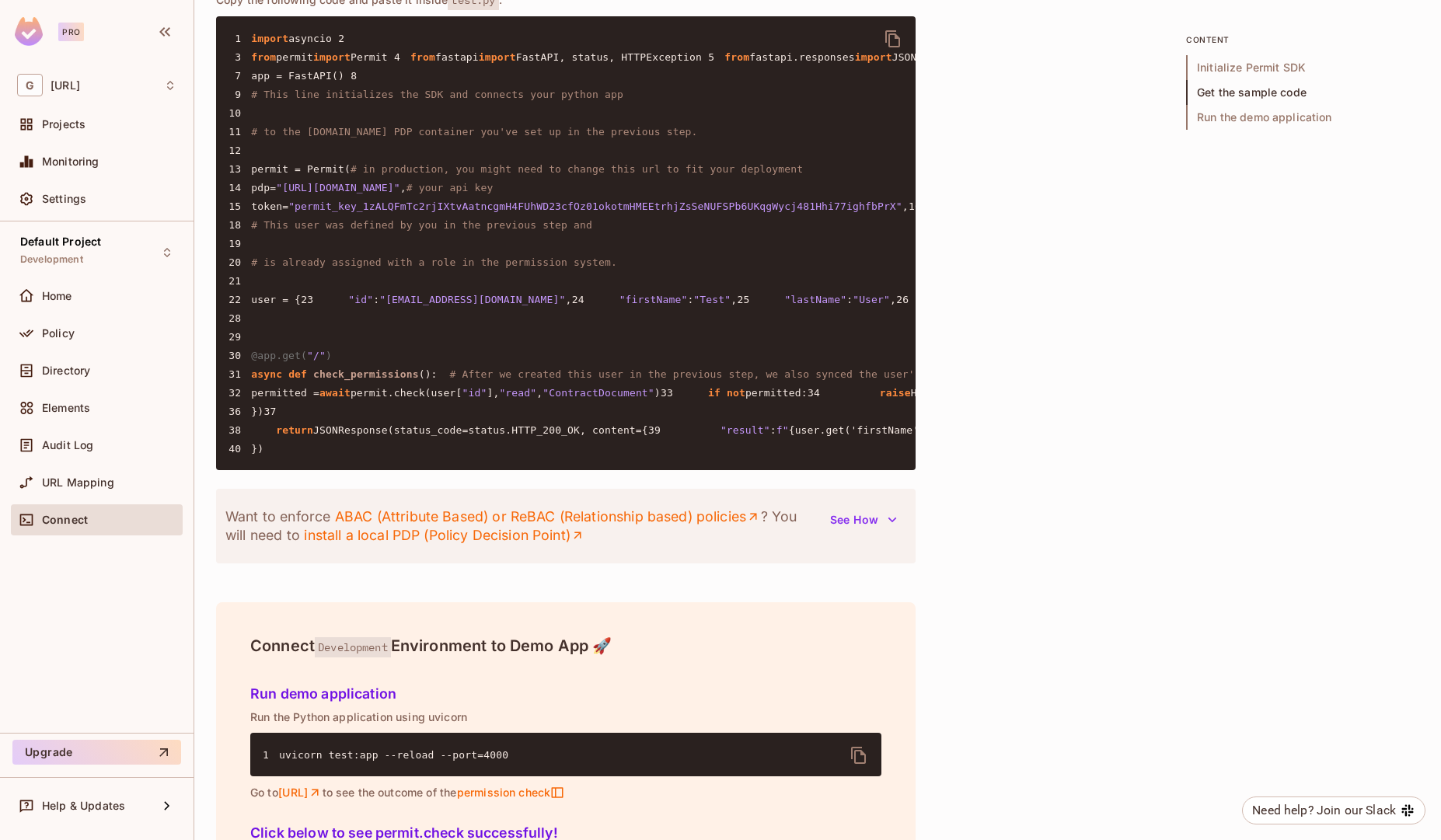
click at [249, 177] on span "13" at bounding box center [240, 170] width 23 height 16
drag, startPoint x: 249, startPoint y: 250, endPoint x: 289, endPoint y: 357, distance: 114.2
click at [289, 357] on pre "1 import asyncio 2 3 from permit import Permit 4 from fastapi import FastAPI, s…" at bounding box center [566, 243] width 700 height 454
click at [256, 175] on span "permit = Permit(" at bounding box center [301, 169] width 99 height 12
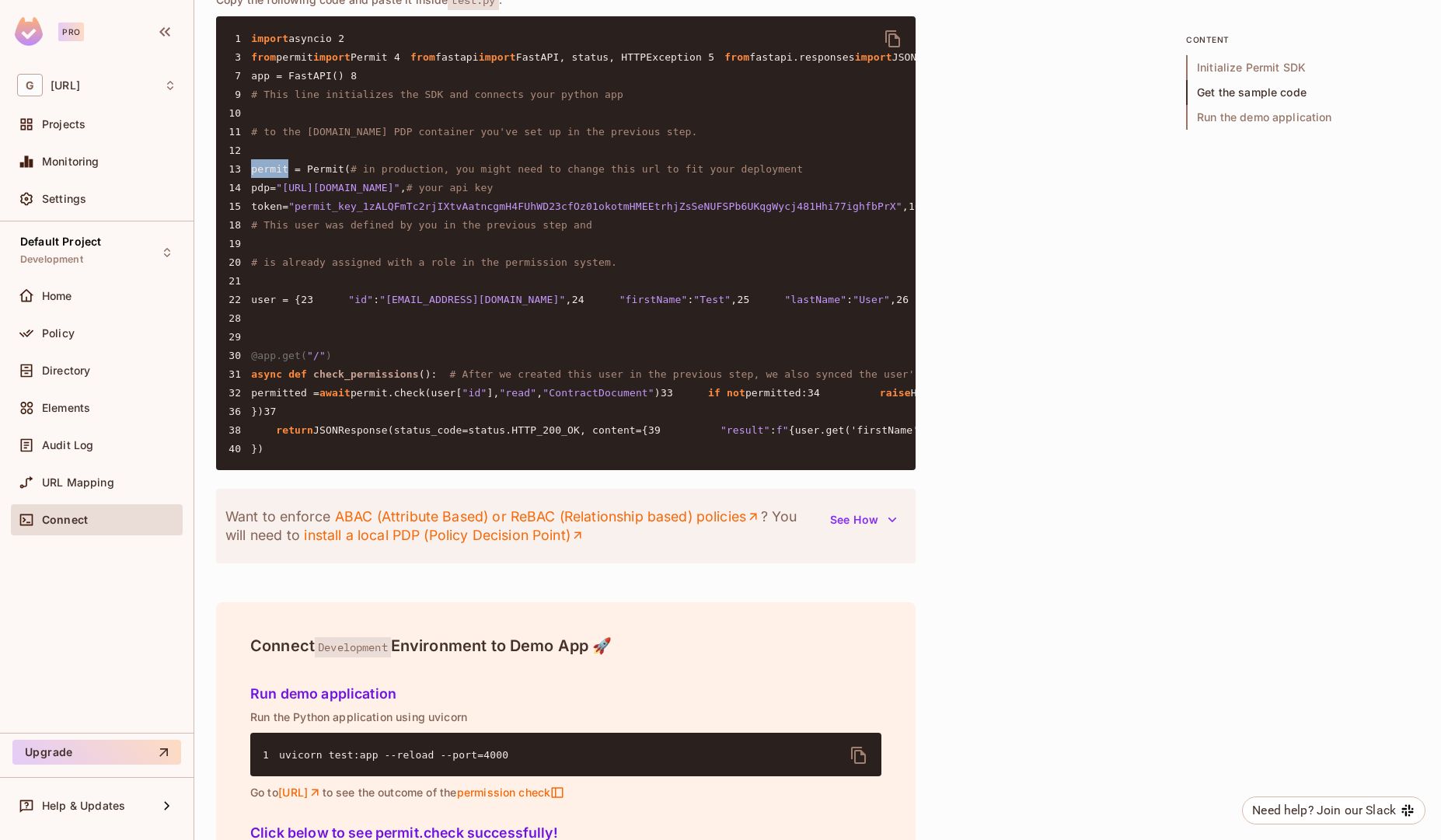
click at [256, 175] on span "permit = Permit(" at bounding box center [301, 169] width 99 height 12
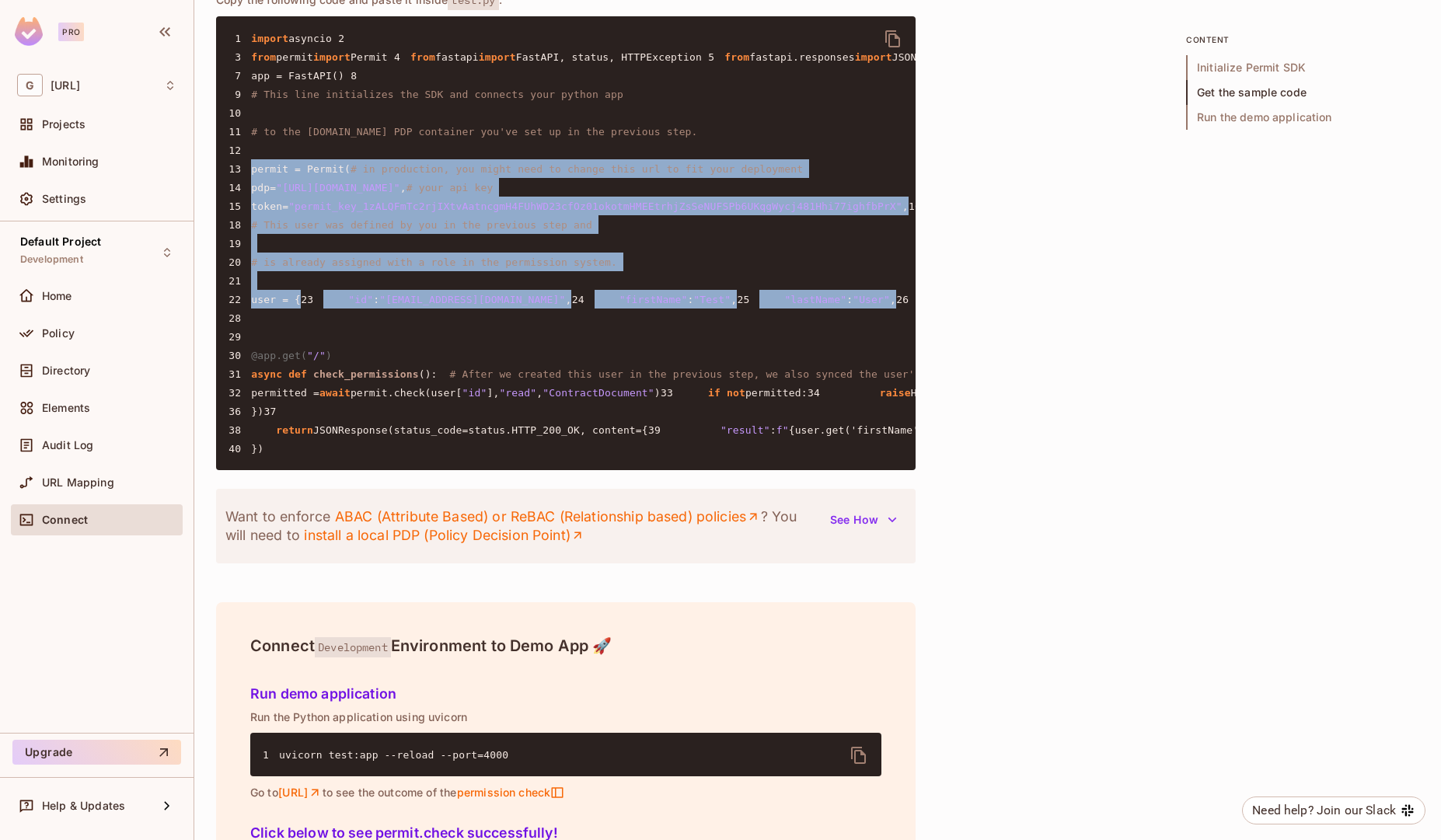
click at [712, 470] on pre "1 import asyncio 2 3 from permit import Permit 4 from fastapi import FastAPI, s…" at bounding box center [566, 243] width 700 height 454
copy code "permit = Permit( # in production, you might need to change this url to fit your…"
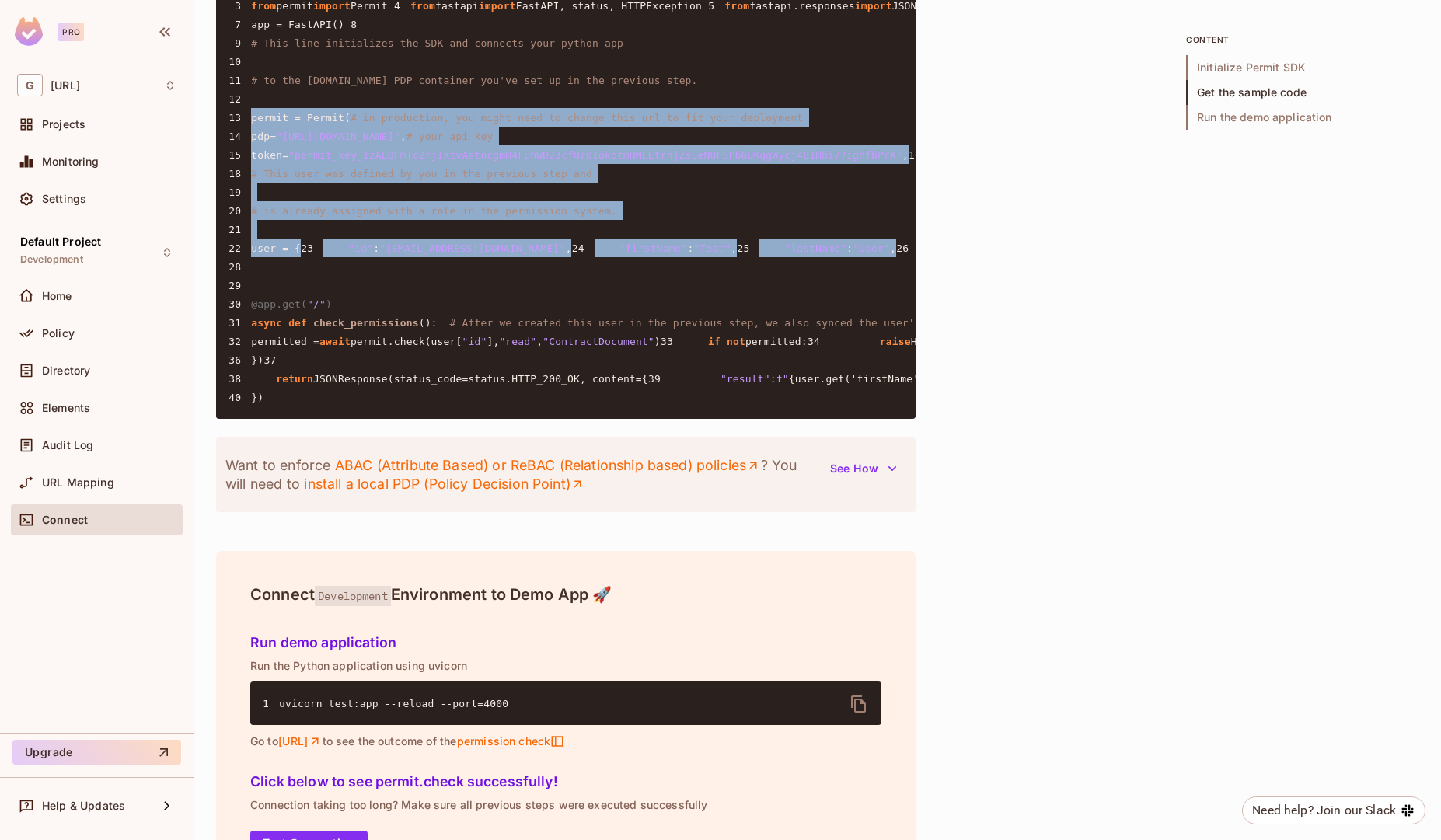
scroll to position [1379, 0]
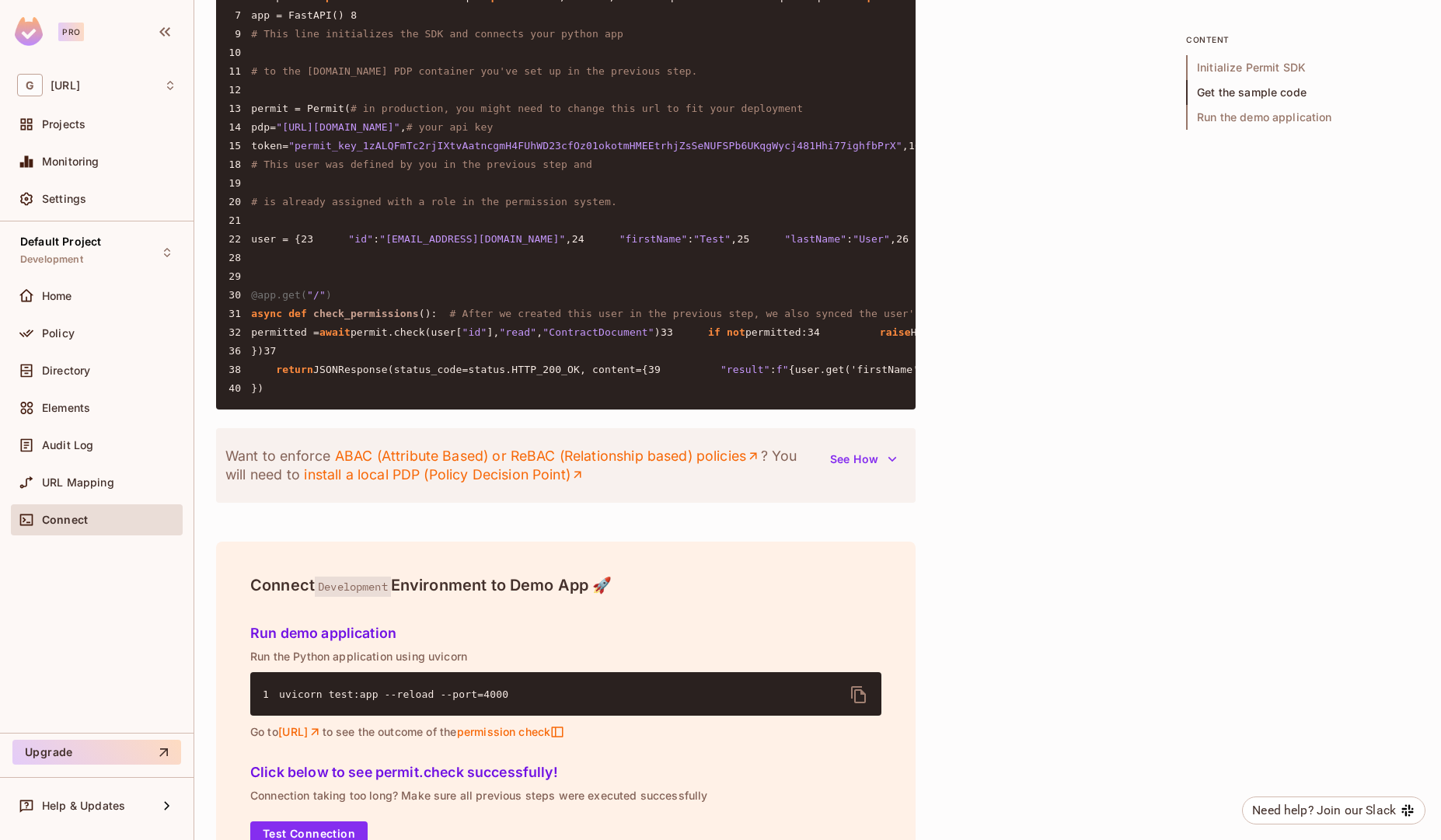
click at [291, 338] on span "permitted =" at bounding box center [285, 332] width 69 height 12
click at [687, 409] on pre "1 import asyncio 2 3 from permit import Permit 4 from fastapi import FastAPI, s…" at bounding box center [566, 182] width 700 height 454
copy code "permitted = await permit.check(user[ "id" ], "read" , "ContractDocument" ) 33"
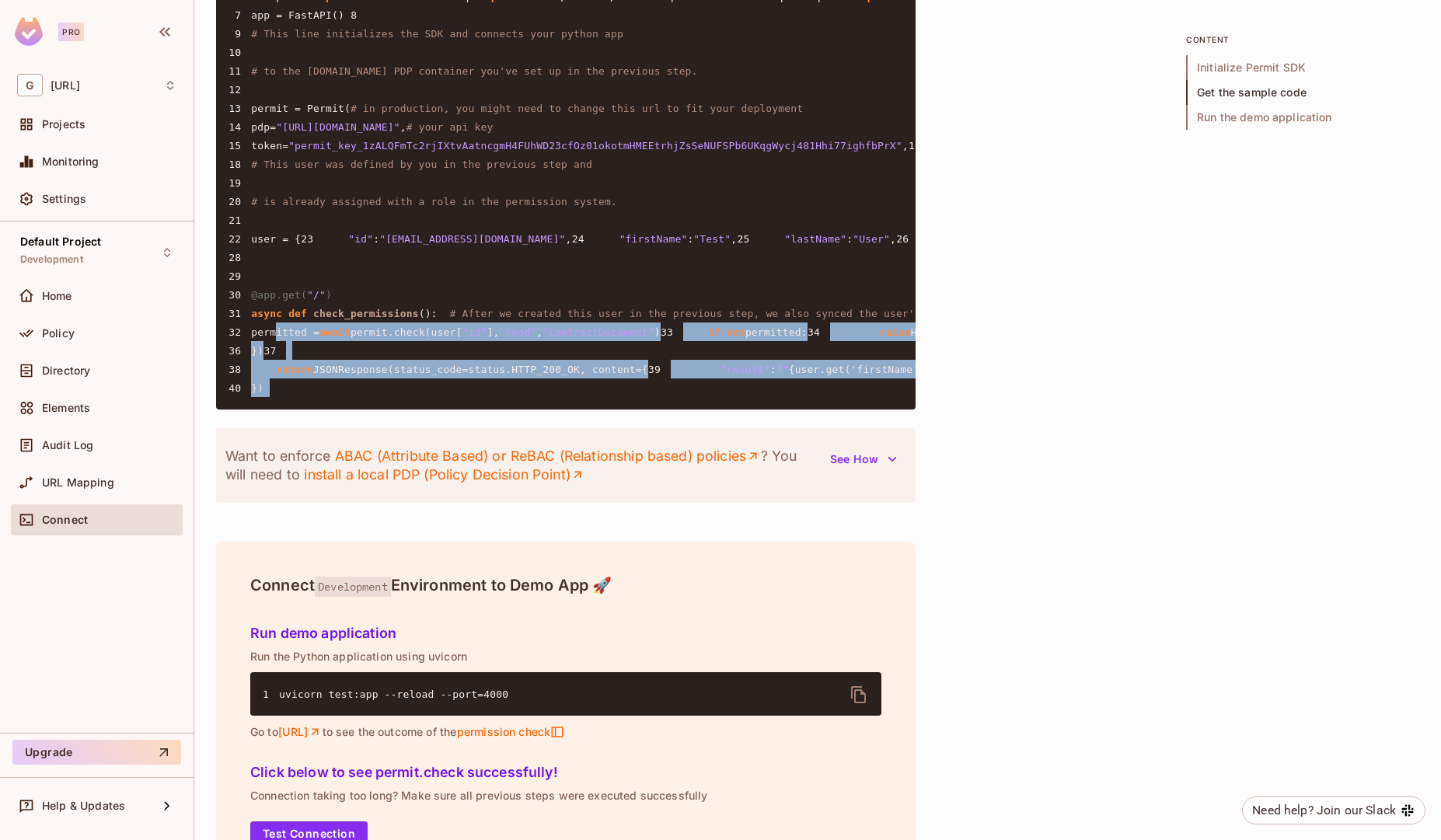
click at [327, 409] on pre "1 import asyncio 2 3 from permit import Permit 4 from fastapi import FastAPI, s…" at bounding box center [566, 182] width 700 height 454
copy div "permitted = await permit.check(user[ "id" ], "read" , "ContractDocument" ) 33 i…"
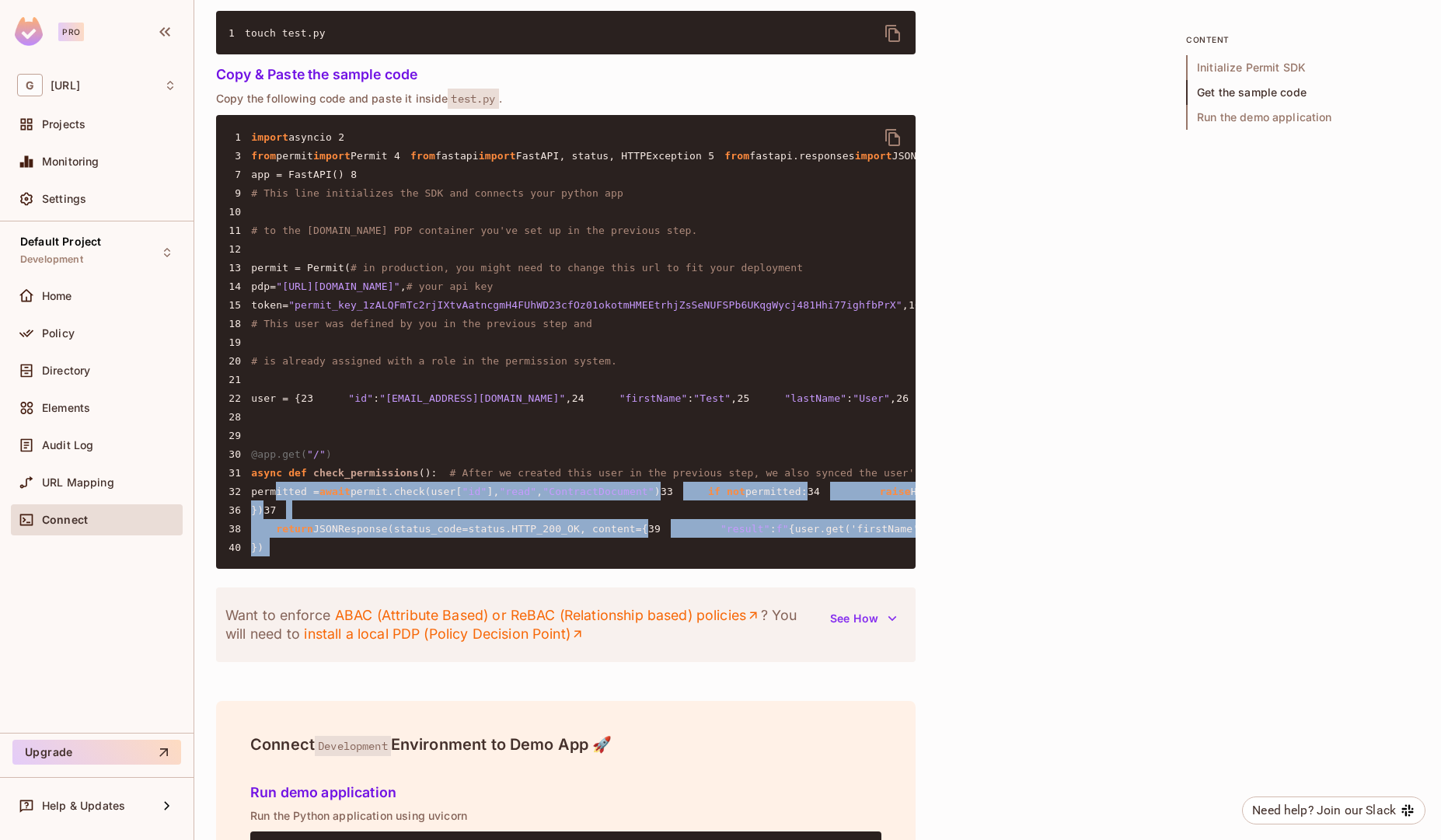
scroll to position [1219, 0]
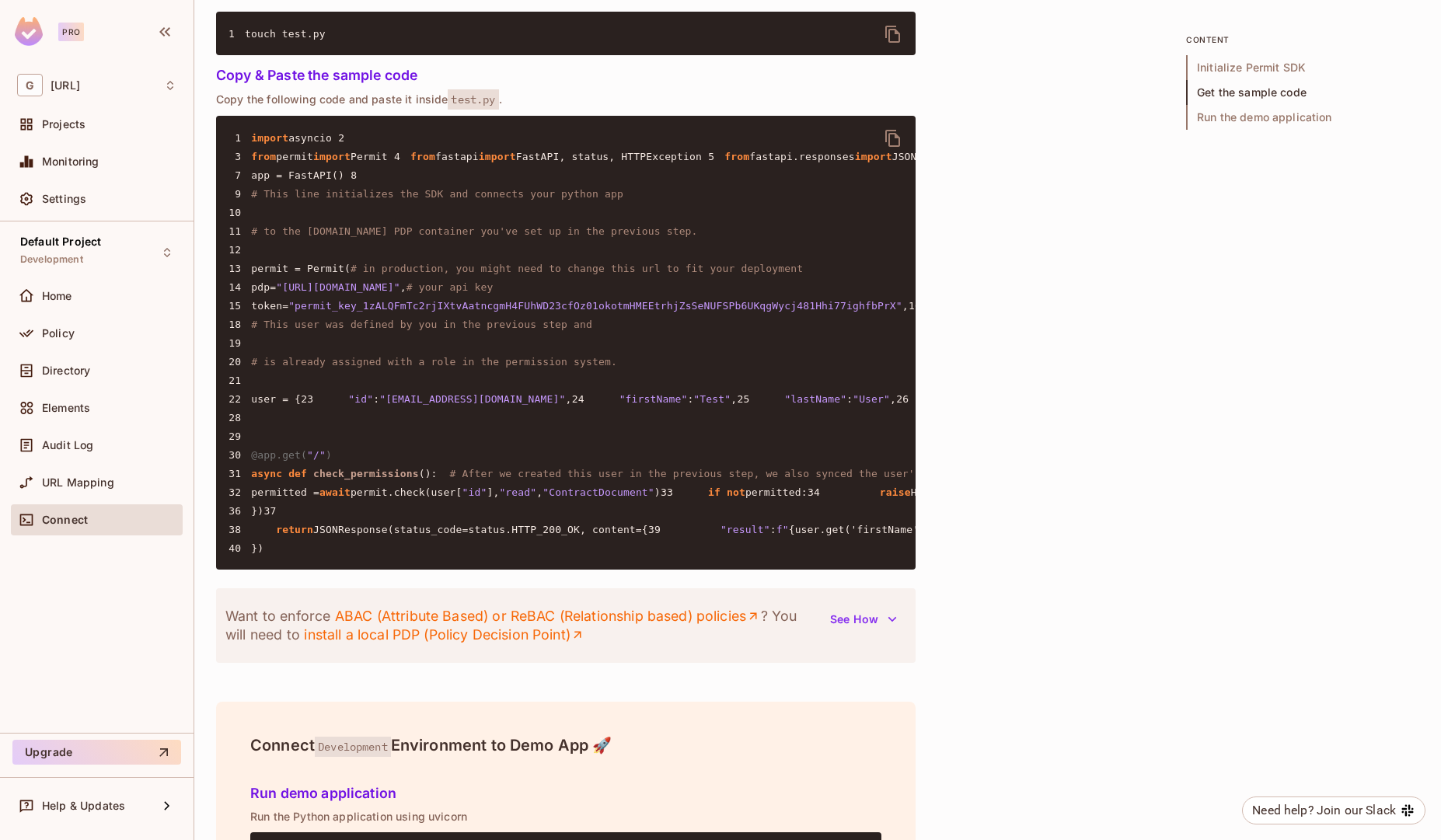
click at [251, 162] on span "from" at bounding box center [263, 156] width 25 height 12
click at [405, 162] on pre "1 import asyncio 2 3 from permit import Permit 4 from fastapi import FastAPI, s…" at bounding box center [566, 342] width 700 height 454
copy code "from permit import Permit 4"
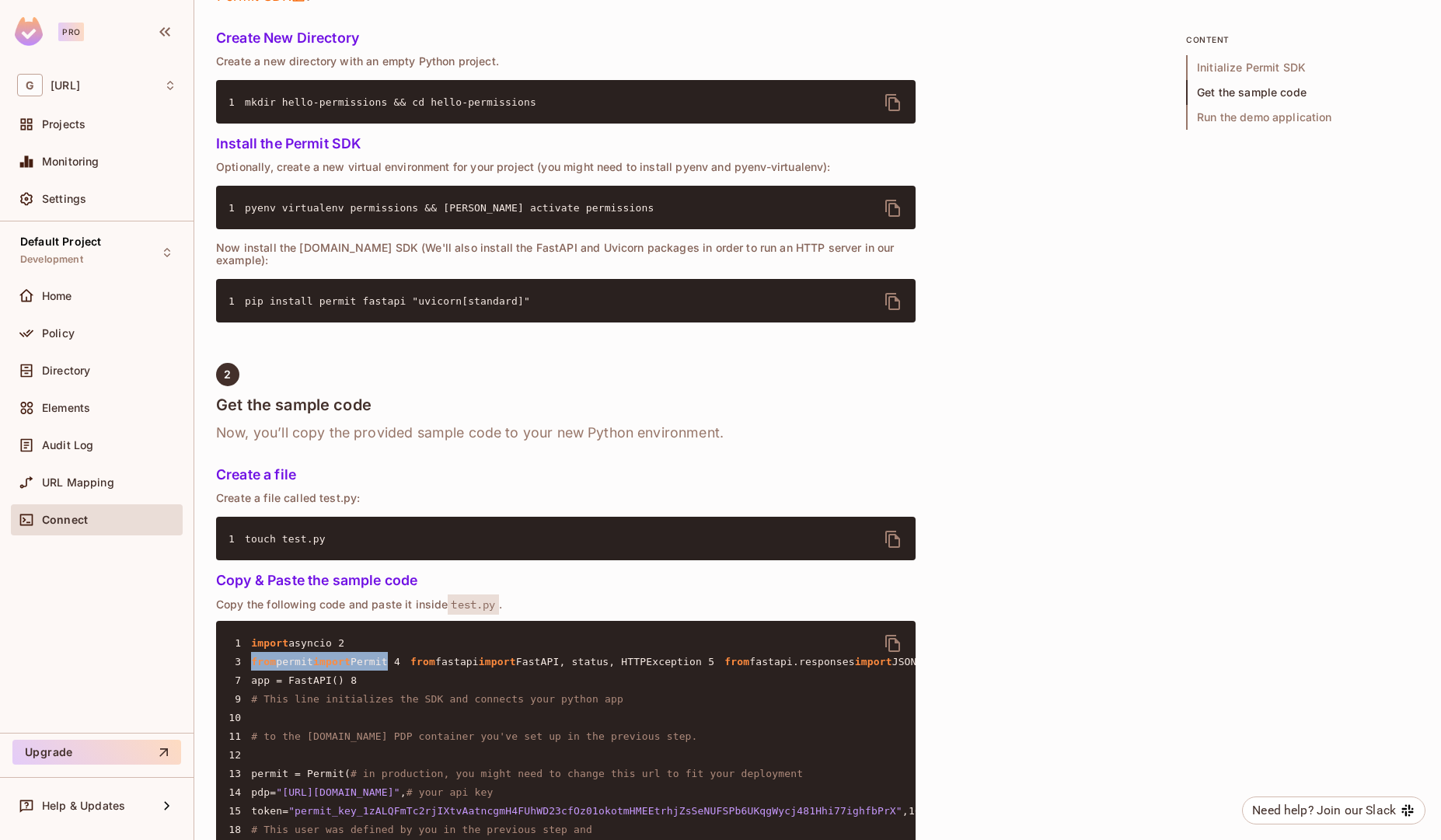
scroll to position [662, 0]
